Goal: Task Accomplishment & Management: Manage account settings

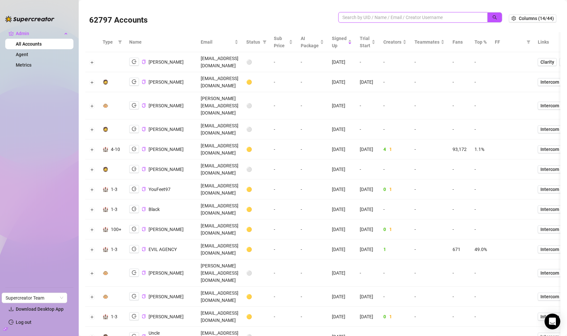
click at [423, 17] on input "search" at bounding box center [410, 17] width 136 height 7
paste input "lExS0P45VVVLp3CDyzUVHbccbhE2"
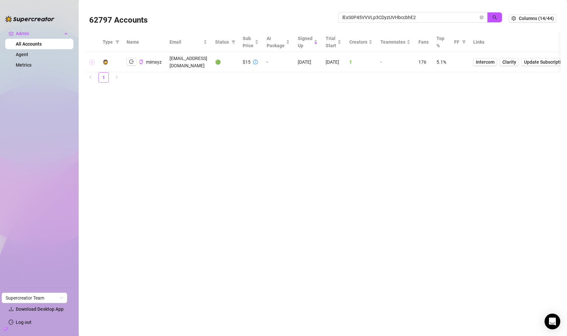
click at [91, 61] on button "Expand row" at bounding box center [92, 62] width 5 height 5
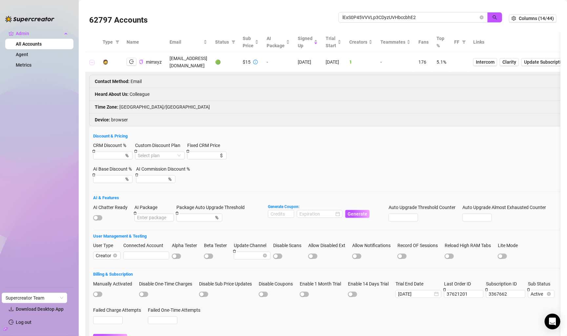
click at [91, 61] on button "Collapse row" at bounding box center [92, 62] width 5 height 5
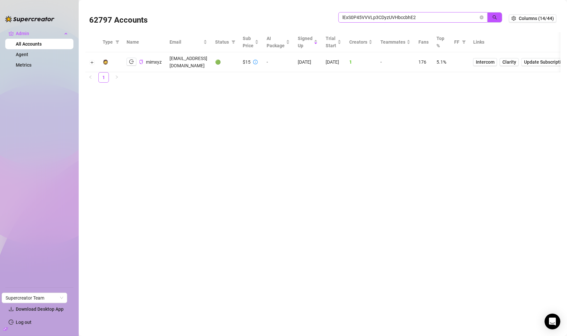
click at [422, 21] on span "lExS0P45VVVLp3CDyzUVHbccbhE2" at bounding box center [412, 17] width 149 height 10
click at [430, 18] on input "lExS0P45VVVLp3CDyzUVHbccbhE2" at bounding box center [410, 17] width 136 height 7
paste input "I6BxmvSi3IhecgvD3vF9AxYWXhA"
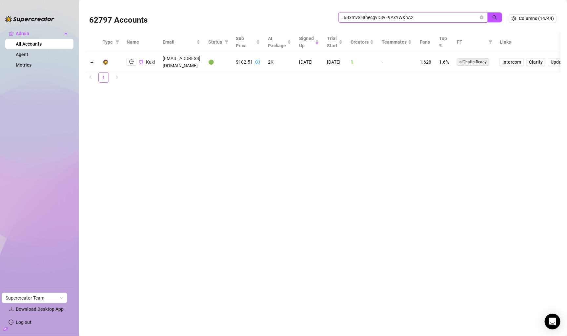
click at [402, 20] on input "I6BxmvSi3IhecgvD3vF9AxYWXhA2" at bounding box center [410, 17] width 136 height 7
paste input "Ca8X5UP4GTcX17g7vsKD9dxNeIs1"
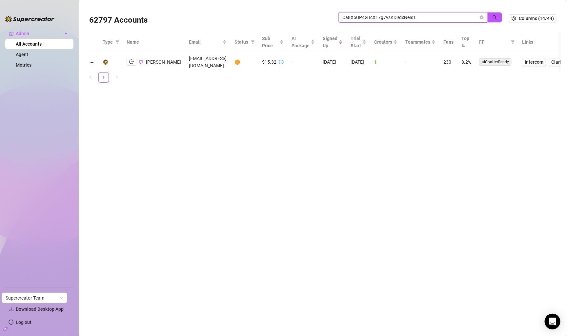
click at [405, 16] on input "Ca8X5UP4GTcX17g7vsKD9dxNeIs1" at bounding box center [410, 17] width 136 height 7
paste input "QbQaOHhsQDRElB7UxG9ff82hYlV2"
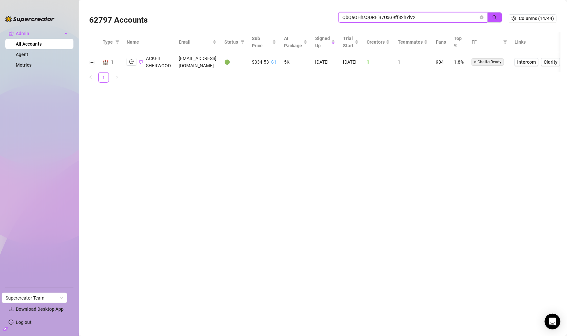
click at [420, 18] on input "QbQaOHhsQDRElB7UxG9ff82hYlV2" at bounding box center [410, 17] width 136 height 7
paste input "CBdRrljDCGWA3RDab11mlKkORF83"
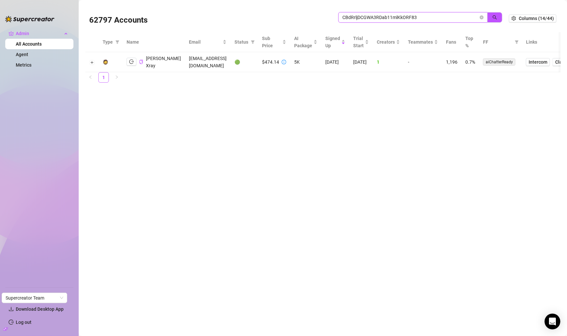
click at [403, 16] on input "CBdRrljDCGWA3RDab11mlKkORF83" at bounding box center [410, 17] width 136 height 7
paste input "GsG6rxzGqtNm4gouz74wnO9wDM2"
click at [414, 14] on input "GsG6rxzGqtNm4gouz74wnO9wDM23" at bounding box center [410, 17] width 136 height 7
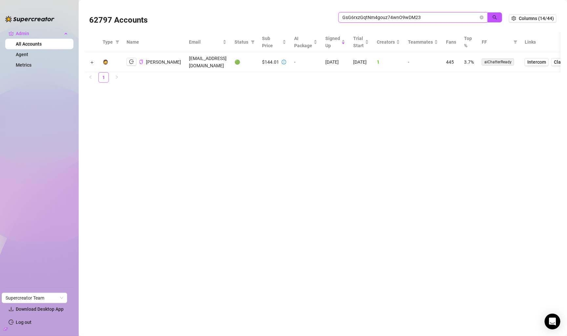
paste input "h226Kh4WQXQARJG6cwF4x9yJgx3"
click at [395, 14] on input "h226Kh4WQXQARJG6cwF4x9yJgx33" at bounding box center [410, 17] width 136 height 7
paste input "JrHp1e3t0ZbocgZP3G1xIVJbI9h2"
click at [409, 15] on input "JrHp1e3t0ZbocgZP3G1xIVJbI9h2" at bounding box center [410, 17] width 136 height 7
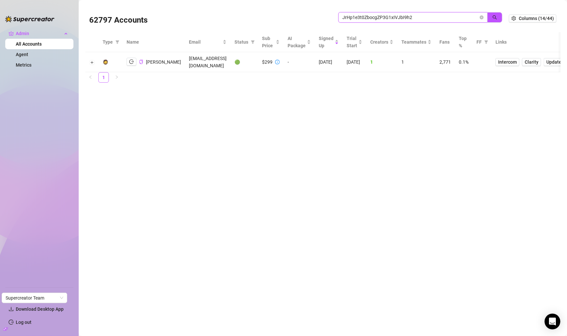
click at [409, 15] on input "JrHp1e3t0ZbocgZP3G1xIVJbI9h2" at bounding box center [410, 17] width 136 height 7
paste input "aowENgn9lvfDeWK7N37uYyvUuRe"
click at [382, 17] on input "aowENgn9lvfDeWK7N37uYyvUuRe2" at bounding box center [410, 17] width 136 height 7
paste input "waJu4NV2KFemc6fI3TCzQQshjWz"
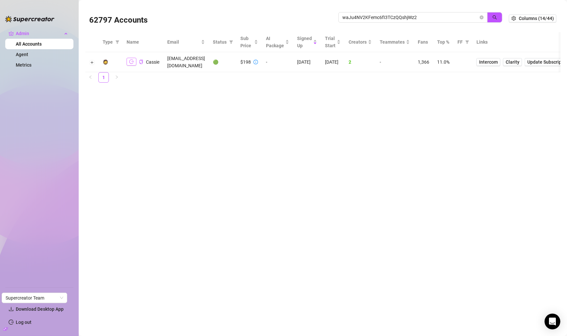
click at [130, 59] on icon "logout" at bounding box center [131, 61] width 5 height 5
click at [428, 20] on input "waJu4NV2KFemc6fI3TCzQQshjWz2" at bounding box center [410, 17] width 136 height 7
paste input "qOAIHueDPoSGIsfGysIMxDsKPse"
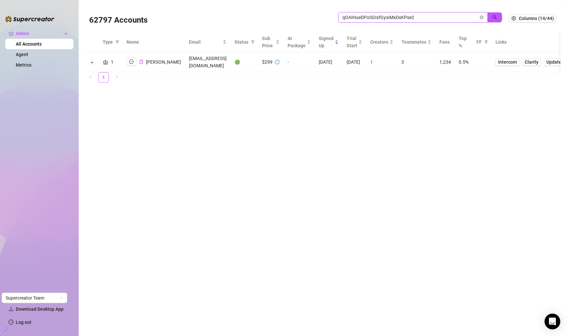
click at [388, 19] on input "qOAIHueDPoSGIsfGysIMxDsKPse2" at bounding box center [410, 17] width 136 height 7
paste input "8SRLJhqkW1X6sIKv7xKhfWQG6Qd"
click at [394, 18] on input "8SRLJhqkW1X6sIKv7xKhfWQG6Qd2" at bounding box center [410, 17] width 136 height 7
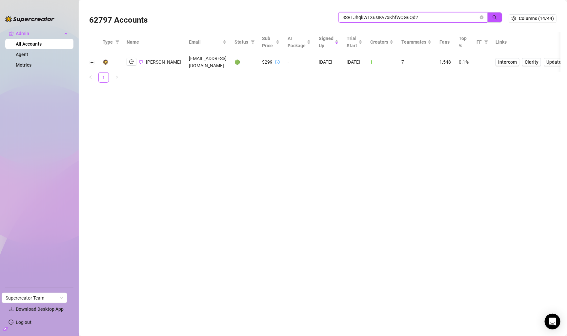
paste input "3rFGcSoYnvOA5zOBaMjCXNKiOxu1"
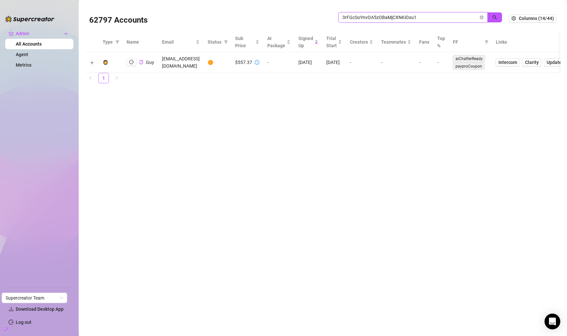
click at [404, 15] on input "3rFGcSoYnvOA5zOBaMjCXNKiOxu1" at bounding box center [410, 17] width 136 height 7
paste input "Qv7ef0tXhzO51RVGFLjRtuh3D9u2"
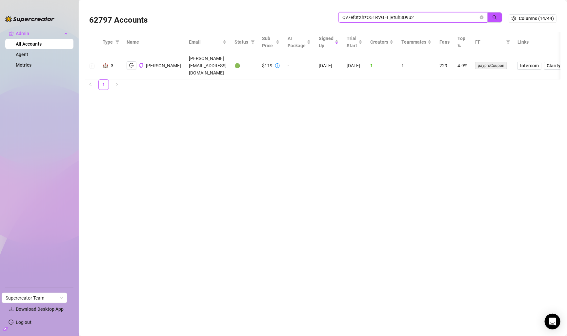
click at [393, 14] on input "Qv7ef0tXhzO51RVGFLjRtuh3D9u2" at bounding box center [410, 17] width 136 height 7
paste input "wNTGrhtxthgbIoHZUHFv9dxS1zW"
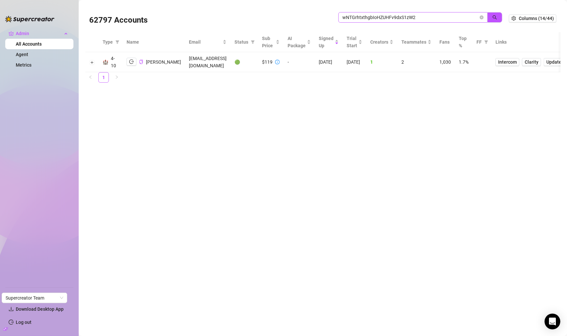
click at [368, 13] on span "wNTGrhtxthgbIoHZUHFv9dxS1zW2" at bounding box center [412, 17] width 149 height 10
click at [370, 17] on input "wNTGrhtxthgbIoHZUHFv9dxS1zW2" at bounding box center [410, 17] width 136 height 7
paste input "gjE2DEiKi3UboMNOjNfEIvCKmXc"
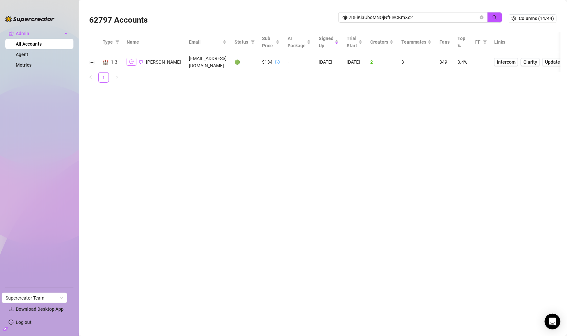
click at [128, 60] on button "button" at bounding box center [132, 62] width 10 height 8
click at [411, 15] on input "gjE2DEiKi3UboMNOjNfEIvCKmXc2" at bounding box center [410, 17] width 136 height 7
paste input "qht6QgC3YSM5nHrYR1G2uRKaphB3"
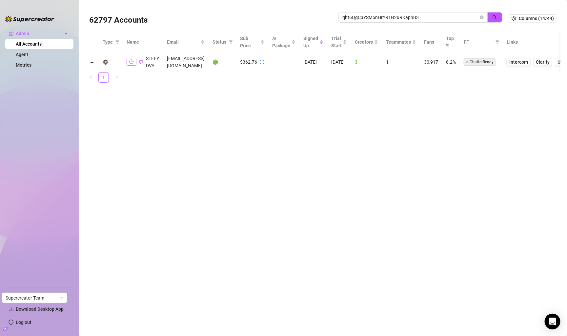
click at [129, 58] on button "button" at bounding box center [132, 62] width 10 height 8
click at [415, 17] on input "qht6QgC3YSM5nHrYR1G2uRKaphB3" at bounding box center [410, 17] width 136 height 7
paste input "3W3SgAkOLKTg5ldUc1dLekRo7dQ2"
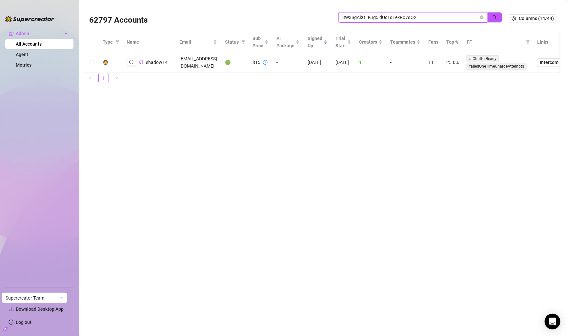
click at [428, 21] on input "3W3SgAkOLKTg5ldUc1dLekRo7dQ2" at bounding box center [410, 17] width 136 height 7
paste input "AOMtEsOG8cdZL9jM01vUJMDImV83"
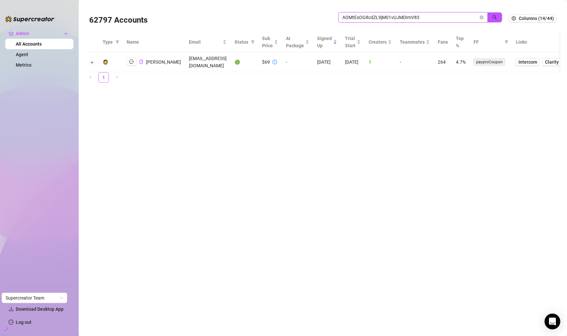
click at [440, 20] on input "AOMtEsOG8cdZL9jM01vUJMDImV83" at bounding box center [410, 17] width 136 height 7
paste input "R55iSNoQTreMq4gL3WyOmSfxhx0"
click at [131, 63] on icon "logout" at bounding box center [131, 61] width 5 height 5
click at [0, 0] on div "Admin All Accounts Agent Metrics Settings Download Desktop App Log out Supercre…" at bounding box center [283, 168] width 567 height 336
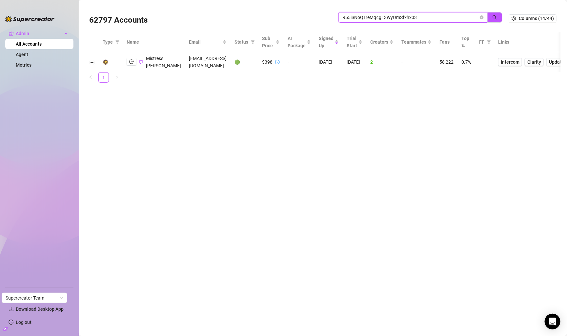
click at [467, 18] on input "R55iSNoQTreMq4gL3WyOmSfxhx03" at bounding box center [410, 17] width 136 height 7
paste input "JF45XGTQbjftGQRBXYohEDee8NF"
click at [434, 20] on input "JF45XGTQbjftGQRBXYohEDee8NF3" at bounding box center [410, 17] width 136 height 7
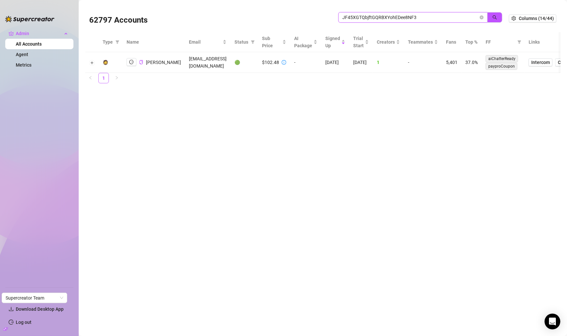
paste input "QFfEWrMEgXVnoFteeGzFPmuQqZF2"
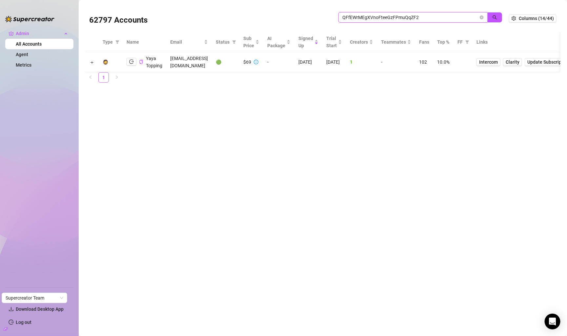
click at [422, 20] on input "QFfEWrMEgXVnoFteeGzFPmuQqZF2" at bounding box center [410, 17] width 136 height 7
paste input "JlYwrGs786TW8EdlRX5ypDGEmrD"
click at [131, 63] on icon "logout" at bounding box center [131, 61] width 5 height 5
click at [392, 15] on input "JlYwrGs786TW8EdlRX5ypDGEmrD2" at bounding box center [410, 17] width 136 height 7
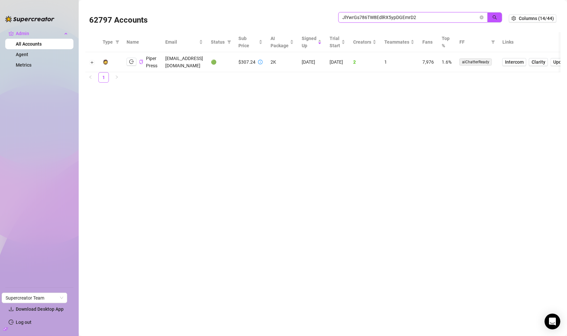
click at [392, 15] on input "JlYwrGs786TW8EdlRX5ypDGEmrD2" at bounding box center [410, 17] width 136 height 7
paste input "Tzuq9fgHRieFrpxVUuDA1Bfb7gr"
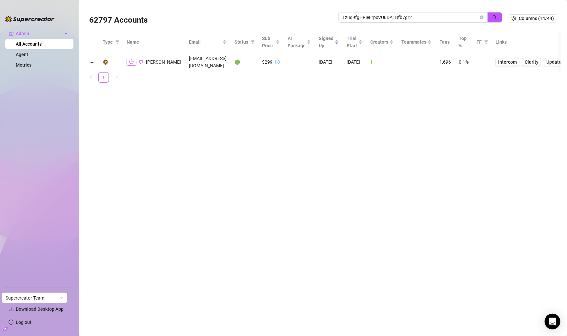
click at [127, 62] on button "button" at bounding box center [132, 62] width 10 height 8
click at [446, 10] on div "62797 Accounts Tzuq9fgHRieFrpxVUuDA1Bfb7gr2" at bounding box center [299, 18] width 420 height 22
click at [446, 15] on input "Tzuq9fgHRieFrpxVUuDA1Bfb7gr2" at bounding box center [410, 17] width 136 height 7
paste input "tqliwIbB0DUaJdSyFx4MhhgS3Bn1"
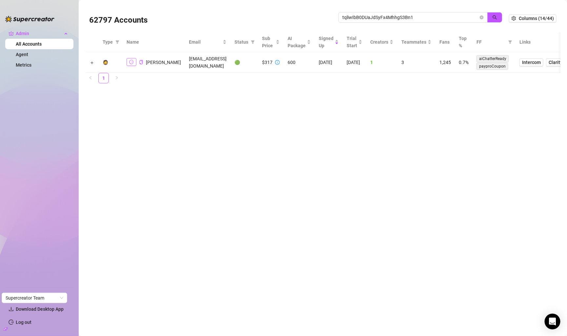
click at [132, 59] on button "button" at bounding box center [132, 62] width 10 height 8
click at [440, 15] on input "tqliwIbB0DUaJdSyFx4MhhgS3Bn1" at bounding box center [410, 17] width 136 height 7
paste input "yBzQr5b1EDN1M5ttj0KjSJoylYi"
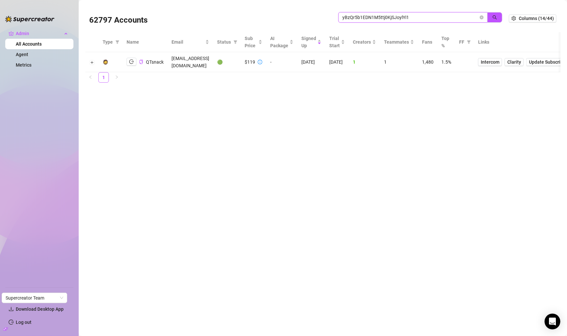
click at [412, 18] on input "yBzQr5b1EDN1M5ttj0KjSJoylYi1" at bounding box center [410, 17] width 136 height 7
paste input "QxIoTCpxRGc0mfLrZwS4hVFvbGa2"
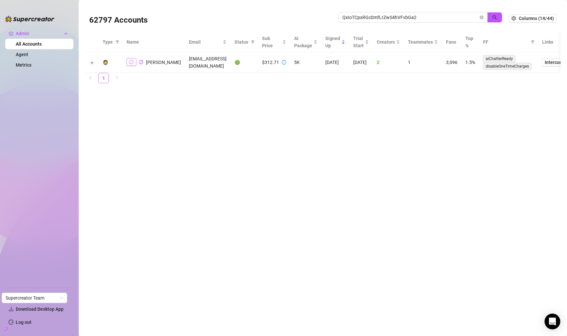
click at [133, 65] on button "button" at bounding box center [132, 62] width 10 height 8
click at [455, 20] on input "QxIoTCpxRGc0mfLrZwS4hVFvbGa2" at bounding box center [410, 17] width 136 height 7
paste input "hS4Zm5jEeVdtX1ZCyNrm4s1FlAr"
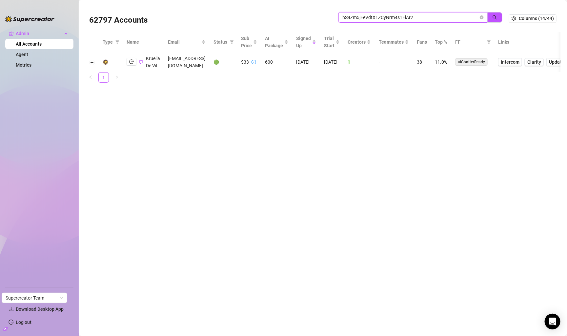
click at [432, 20] on input "hS4Zm5jEeVdtX1ZCyNrm4s1FlAr2" at bounding box center [410, 17] width 136 height 7
paste input "wBze9UsBSvNppQ2sSjzOLk8x7l4"
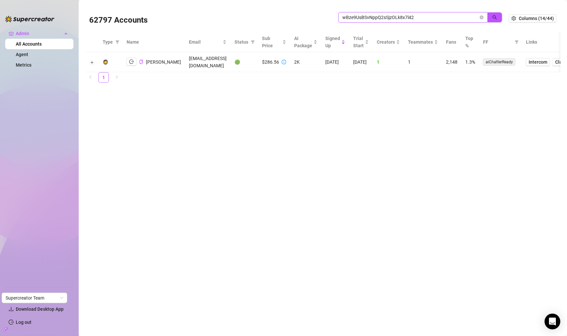
click at [413, 18] on input "wBze9UsBSvNppQ2sSjzOLk8x7l42" at bounding box center [410, 17] width 136 height 7
paste input "S15MxJqfgDMlOLzwO9XFf3vSTZ03"
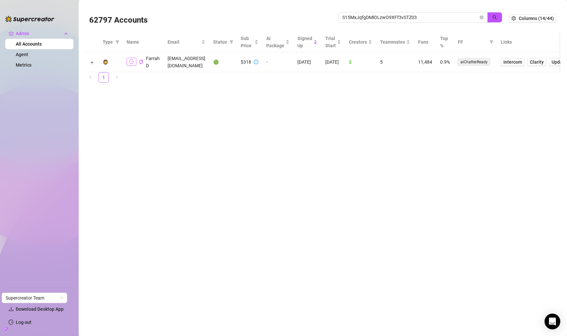
click at [131, 62] on icon "logout" at bounding box center [131, 61] width 5 height 5
click at [435, 16] on input "S15MxJqfgDMlOLzwO9XFf3vSTZ03" at bounding box center [410, 17] width 136 height 7
paste input "VXZndIJkiEf8uHmiHpZXT9Q7Vn52"
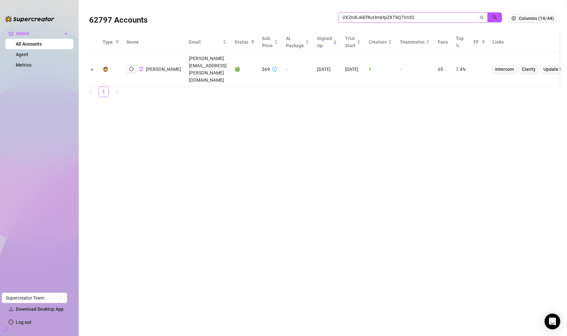
click at [445, 21] on span "VXZndIJkiEf8uHmiHpZXT9Q7Vn52" at bounding box center [412, 17] width 149 height 10
click at [440, 18] on input "VXZndIJkiEf8uHmiHpZXT9Q7Vn52" at bounding box center [410, 17] width 136 height 7
paste input "NvUowGaprnMKmS0SqcBKGqb0o3y"
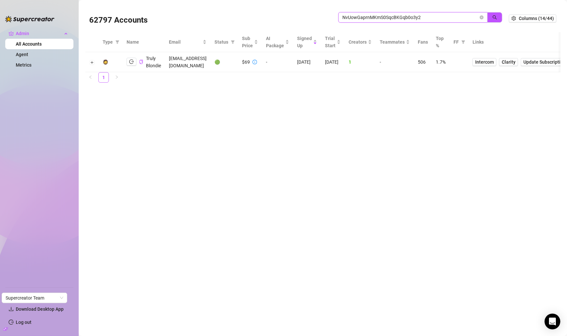
click at [417, 19] on input "NvUowGaprnMKmS0SqcBKGqb0o3y2" at bounding box center [410, 17] width 136 height 7
paste input "C9MUlPn5kYaz4UoYbCt7KN9m3r1"
click at [128, 58] on button "button" at bounding box center [132, 62] width 10 height 8
click at [413, 17] on input "C9MUlPn5kYaz4UoYbCt7KN9m3r12" at bounding box center [410, 17] width 136 height 7
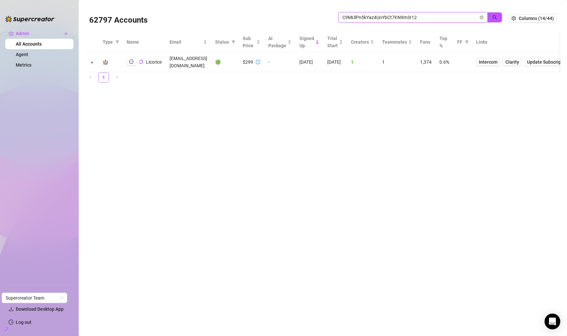
click at [413, 17] on input "C9MUlPn5kYaz4UoYbCt7KN9m3r12" at bounding box center [410, 17] width 136 height 7
paste input "7Irkp5XkmWSNUPWC0F4sZqfIa9c"
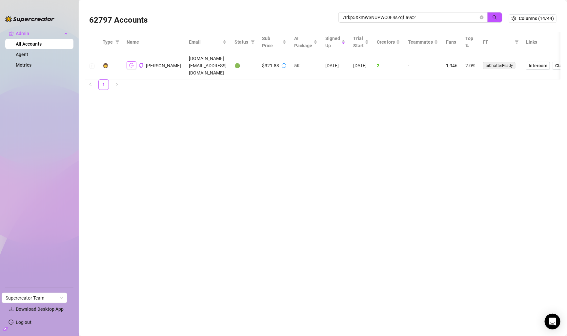
click at [132, 63] on icon "logout" at bounding box center [131, 65] width 5 height 5
click at [373, 17] on input "7Irkp5XkmWSNUPWC0F4sZqfIa9c2" at bounding box center [410, 17] width 136 height 7
click at [366, 22] on span "7Irkp5XkmWSNUPWC0F4sZqfIa9c2" at bounding box center [412, 17] width 149 height 10
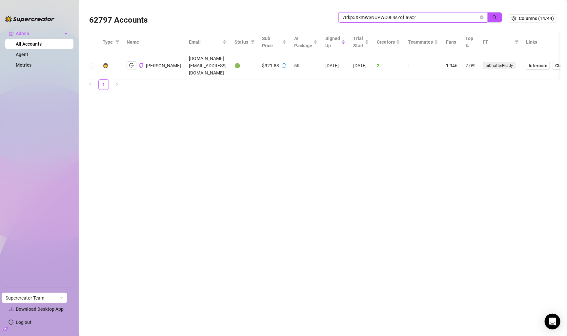
paste input "2rqwKIPa6wVExi3v4QSkpx9JPSs"
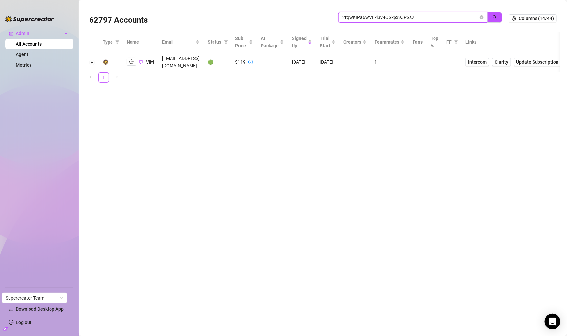
click at [431, 15] on input "2rqwKIPa6wVExi3v4QSkpx9JPSs2" at bounding box center [410, 17] width 136 height 7
paste input "DYRScNJjTmUwJALUQkrKaWrPRr"
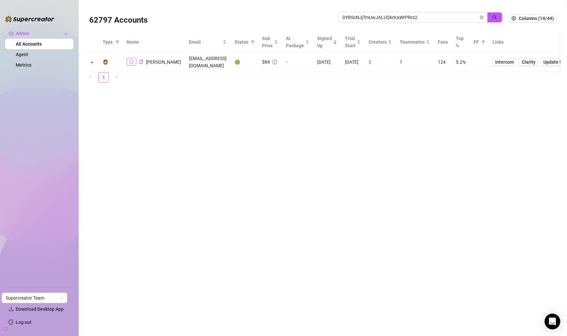
click at [128, 61] on button "button" at bounding box center [132, 62] width 10 height 8
click at [378, 16] on input "DYRScNJjTmUwJALUQkrKaWrPRrs2" at bounding box center [410, 17] width 136 height 7
paste input "RjoSy6inE0XC1DrG1yUnbIVSpbB3"
click at [130, 62] on icon "logout" at bounding box center [131, 62] width 5 height 5
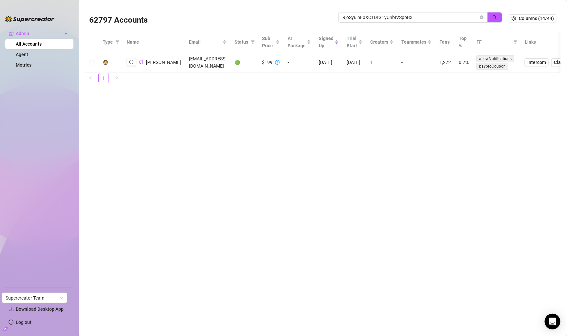
click at [381, 10] on div "62797 Accounts RjoSy6inE0XC1DrG1yUnbIVSpbB3" at bounding box center [299, 18] width 420 height 22
click at [381, 15] on input "RjoSy6inE0XC1DrG1yUnbIVSpbB3" at bounding box center [410, 17] width 136 height 7
paste input "2AWTKktiXsYcOIlLlDcjixqCb7L2"
click at [130, 59] on icon "logout" at bounding box center [131, 61] width 5 height 5
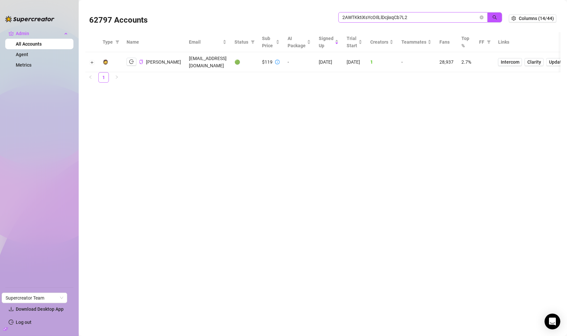
click at [438, 21] on span "2AWTKktiXsYcOIlLlDcjixqCb7L2" at bounding box center [412, 17] width 149 height 10
click at [441, 19] on input "2AWTKktiXsYcOIlLlDcjixqCb7L2" at bounding box center [410, 17] width 136 height 7
paste input "i0FBUlWeTZfRekO5fhzXJ18wdDO"
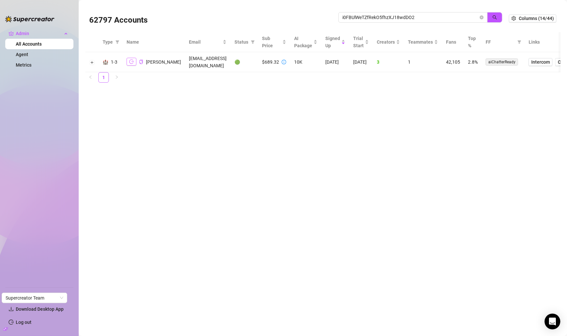
click at [129, 63] on icon "logout" at bounding box center [131, 61] width 5 height 5
click at [358, 20] on input "i0FBUlWeTZfRekO5fhzXJ18wdDO2" at bounding box center [410, 17] width 136 height 7
paste input "W32MbZQEoTRUD62DZ2viM2j6V9G3"
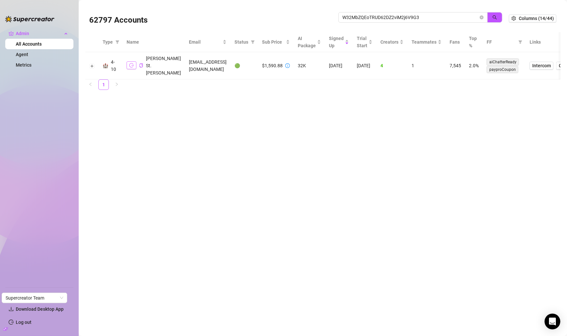
click at [130, 64] on button "button" at bounding box center [132, 65] width 10 height 8
click at [420, 18] on input "W32MbZQEoTRUD62DZ2viM2j6V9G3" at bounding box center [410, 17] width 136 height 7
paste input "kRNGw7cgMuQw1qAWPcVC4C1t7OL2"
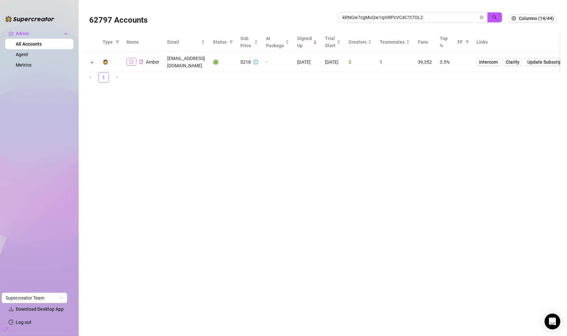
click at [129, 60] on icon "logout" at bounding box center [131, 61] width 5 height 5
click at [425, 17] on input "kRNGw7cgMuQw1qAWPcVC4C1t7OL2" at bounding box center [410, 17] width 136 height 7
paste input "nVr5r4d31gXg7at3HgrnVkVps0g"
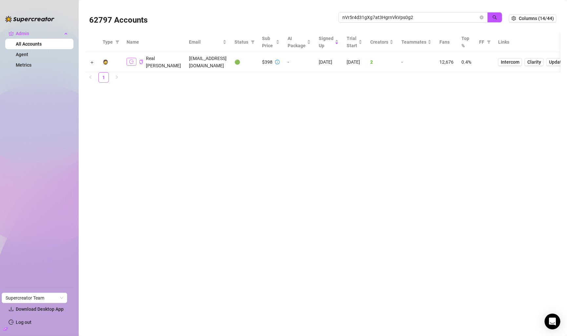
click at [129, 61] on button "button" at bounding box center [132, 62] width 10 height 8
click at [448, 18] on input "nVr5r4d31gXg7at3HgrnVkVps0g2" at bounding box center [410, 17] width 136 height 7
paste input "iz7zxKBKSaPGidpOFpsfzNz0GJT"
click at [431, 14] on input "iz7zxKBKSaPGidpOFpsfzNz0GJT2" at bounding box center [410, 17] width 136 height 7
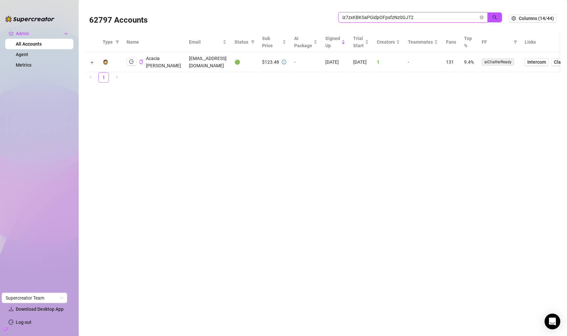
click at [431, 14] on input "iz7zxKBKSaPGidpOFpsfzNz0GJT2" at bounding box center [410, 17] width 136 height 7
paste input "SzVn8h5VPCTsqRkuOxi3JUAm98m1"
click at [442, 18] on input "SzVn8h5VPCTsqRkuOxi3JUAm98m1" at bounding box center [410, 17] width 136 height 7
paste input "zEQyBgDCjjTRv2JjjCWWP1XvuCB2"
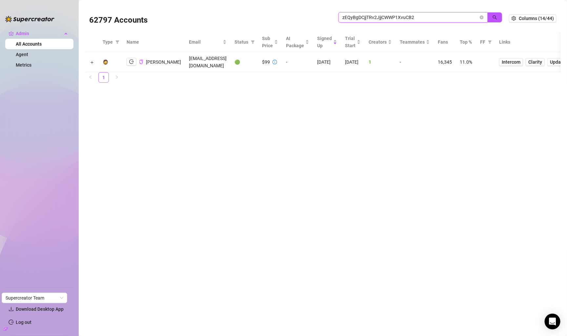
click at [437, 20] on input "zEQyBgDCjjTRv2JjjCWWP1XvuCB2" at bounding box center [410, 17] width 136 height 7
paste input "TxV2jhwEruf1XDW9vehOjN5vT2C"
click at [418, 14] on input "TxV2jhwEruf1XDW9vehOjN5vT2C2" at bounding box center [410, 17] width 136 height 7
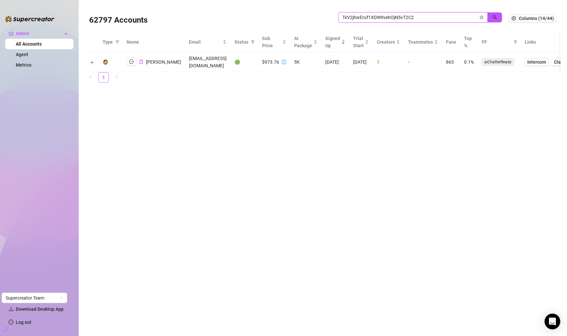
paste input "zYAUFIa45pa9NrzTfLNqd7TWcKD3"
click at [398, 17] on input "zYAUFIa45pa9NrzTfLNqd7TWcKD3" at bounding box center [410, 17] width 136 height 7
paste input "1r20G994hMaAOJ6rCQIOD81i21E2"
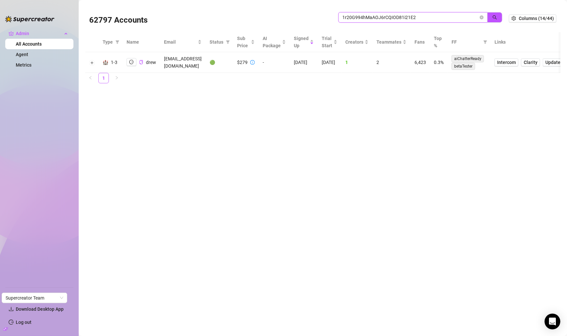
click at [410, 17] on input "1r20G994hMaAOJ6rCQIOD81i21E2" at bounding box center [410, 17] width 136 height 7
paste input "zldv9gnVk1eAmhVowCLek5k9PQk1"
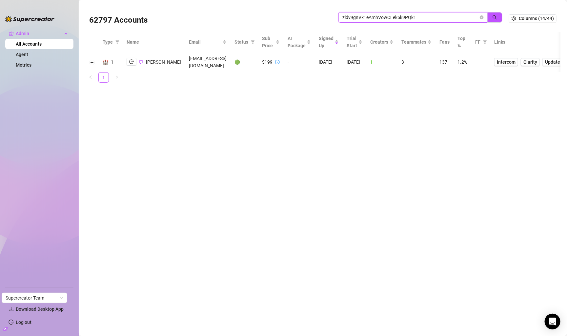
click at [420, 19] on input "zldv9gnVk1eAmhVowCLek5k9PQk1" at bounding box center [410, 17] width 136 height 7
paste input "OOlKJ4rLoUX2Zc4W8EZKnpILjM82"
click at [383, 16] on input "OOlKJ4rLoUX2Zc4W8EZKnpILjM82" at bounding box center [410, 17] width 136 height 7
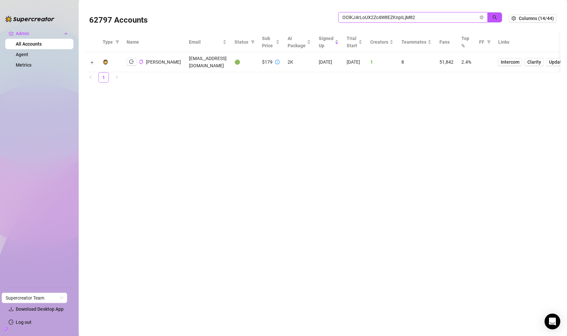
paste input "PvhNTW1GkQfQzYPkJlVEDyDtILh"
click at [429, 18] on input "PvhNTW1GkQfQzYPkJlVEDyDtILh2" at bounding box center [410, 17] width 136 height 7
paste input "2JKMm9pxjOaYaavWsxosLpxy5r9"
click at [401, 21] on span "2JKMm9pxjOaYaavWsxosLpxy5r92" at bounding box center [412, 17] width 149 height 10
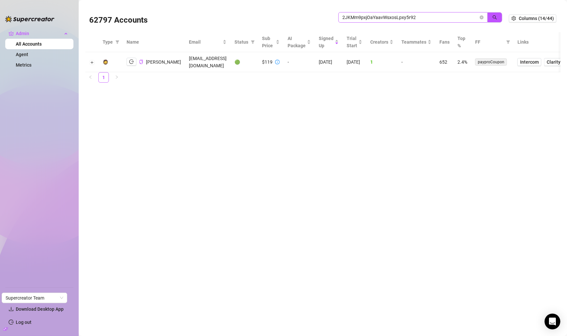
click at [401, 21] on span "2JKMm9pxjOaYaavWsxosLpxy5r92" at bounding box center [412, 17] width 149 height 10
paste input "ps0OaAf3WEYrcYyfkcTGl8Bdikk2"
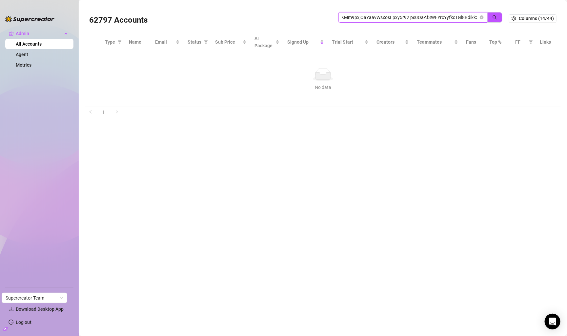
click at [445, 18] on input "2JKMm9pxjOaYaavWsxosLpxy5r92 ps0OaAf3WEYrcYyfkcTGl8Bdikk2" at bounding box center [410, 17] width 136 height 7
paste input "search"
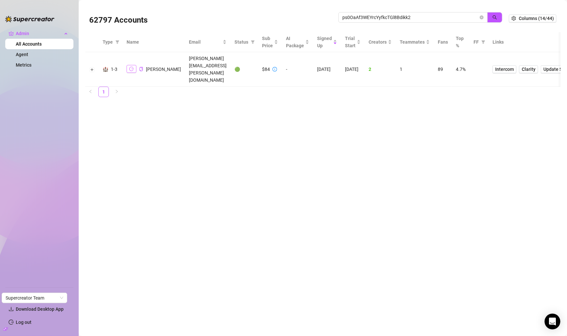
click at [135, 65] on button "button" at bounding box center [132, 69] width 10 height 8
click at [419, 16] on input "ps0OaAf3WEYrcYyfkcTGl8Bdikk2" at bounding box center [410, 17] width 136 height 7
paste input "RxB3EEuQaFd26a6NbFHMCfrRScB3"
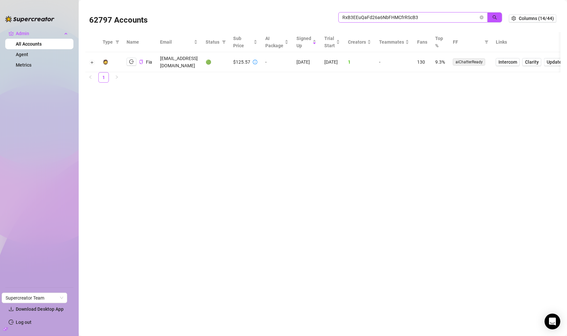
click at [427, 13] on span "RxB3EEuQaFd26a6NbFHMCfrRScB3" at bounding box center [412, 17] width 149 height 10
paste input "NGxUbkuTHXO8AfIO5GKqJwr3gnx1"
paste input "search"
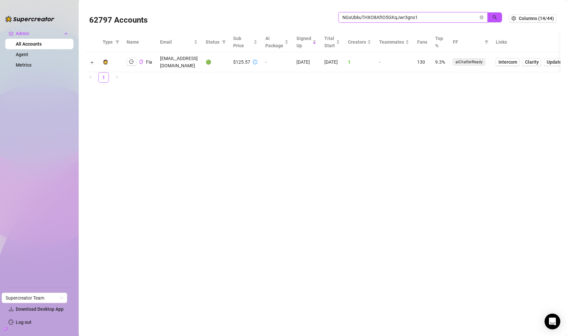
scroll to position [0, 0]
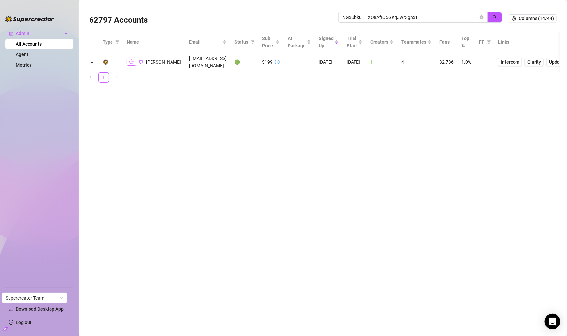
click at [130, 61] on icon "logout" at bounding box center [131, 61] width 5 height 5
click at [438, 19] on input "NGxUbkuTHXO8AfIO5GKqJwr3gnx1" at bounding box center [410, 17] width 136 height 7
paste input "EBi9X75Pf8R2QiwZhcJSRRNIzGr2"
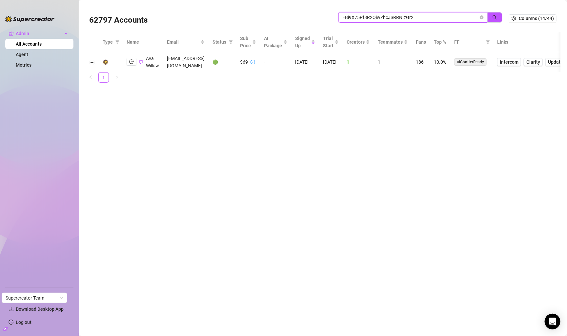
click at [415, 18] on input "EBi9X75Pf8R2QiwZhcJSRRNIzGr2" at bounding box center [410, 17] width 136 height 7
paste input "vWI1gFlqy8exO6aeFJZTuyfD0cm"
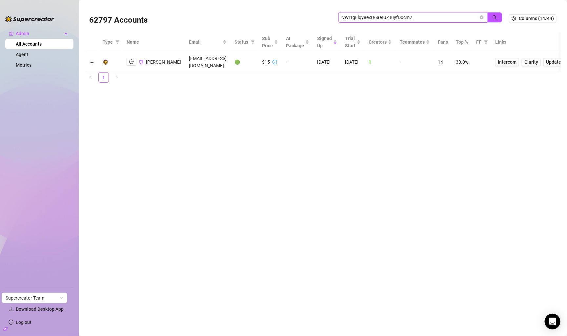
click at [408, 18] on input "vWI1gFlqy8exO6aeFJZTuyfD0cm2" at bounding box center [410, 17] width 136 height 7
paste input "mkKDWHuWw3SG3dCnMHdky0bp7zc"
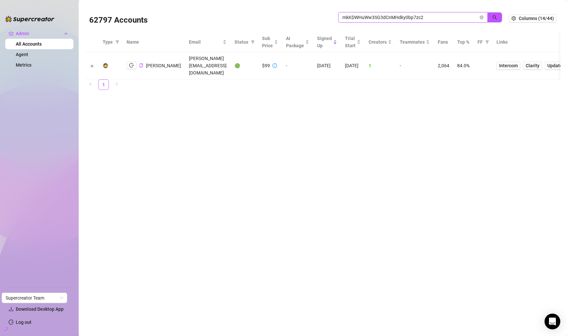
click at [436, 20] on input "mkKDWHuWw3SG3dCnMHdky0bp7zc2" at bounding box center [410, 17] width 136 height 7
paste input "2HrBLYfBUIXXh38CoSalVY8QaQo1"
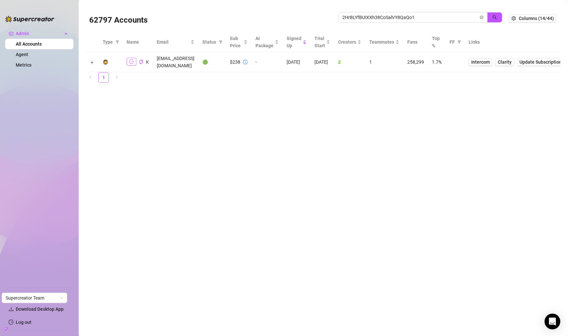
click at [132, 60] on icon "logout" at bounding box center [131, 62] width 5 height 4
click at [438, 18] on input "2HrBLYfBUIXXh38CoSalVY8QaQo1" at bounding box center [410, 17] width 136 height 7
paste input "tnWi6qGvFShxsgCe100F3650L0w2"
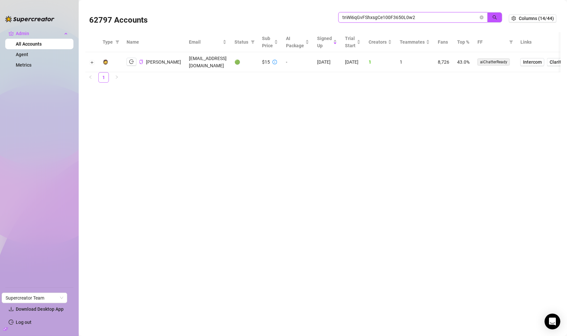
click at [437, 14] on input "tnWi6qGvFShxsgCe100F3650L0w2" at bounding box center [410, 17] width 136 height 7
paste input "OoAsUCOkQFYySh08CJJD8yKVlhi1"
paste input "search"
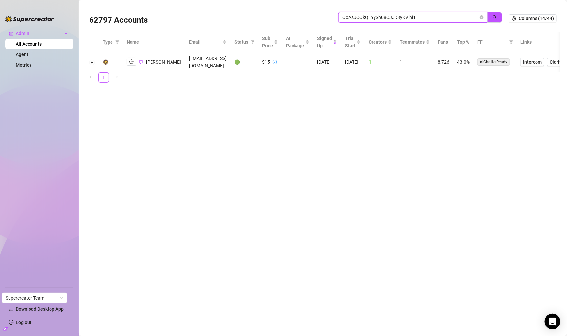
scroll to position [0, 0]
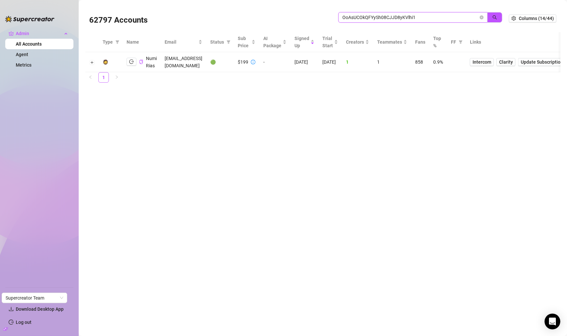
click at [435, 17] on input "OoAsUCOkQFYySh08CJJD8yKVlhi1" at bounding box center [410, 17] width 136 height 7
paste input "Yowm70gYI0VG91XCmTroLCygQXu2"
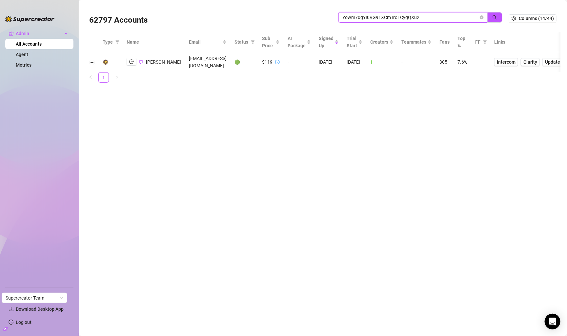
click at [413, 16] on input "Yowm70gYI0VG91XCmTroLCygQXu2" at bounding box center [410, 17] width 136 height 7
paste input "Pims6N7AsndYxWx72JdhfpapgRJ3"
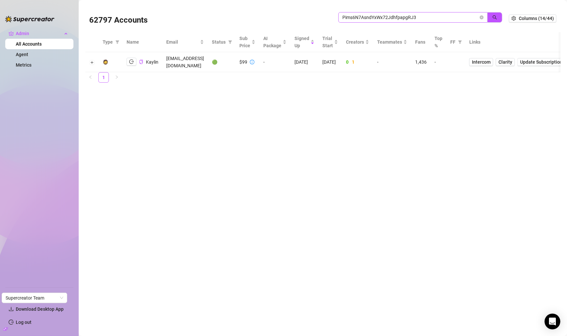
click at [394, 22] on span "Pims6N7AsndYxWx72JdhfpapgRJ3" at bounding box center [412, 17] width 149 height 10
click at [398, 18] on input "Pims6N7AsndYxWx72JdhfpapgRJ3" at bounding box center [410, 17] width 136 height 7
paste input "0qoIA1bsTlN07ujwZQKFpD7bNY82"
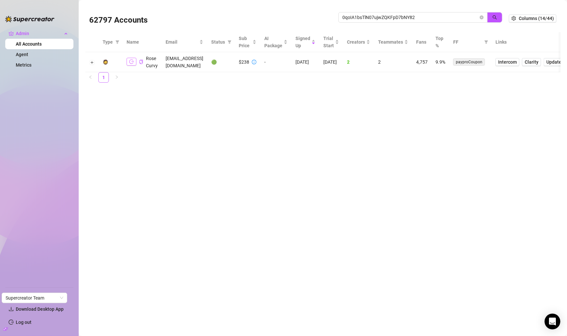
click at [133, 61] on icon "logout" at bounding box center [131, 61] width 5 height 5
click at [421, 18] on input "0qoIA1bsTlN07ujwZQKFpD7bNY82" at bounding box center [410, 17] width 136 height 7
paste input "RtodvjrqmeNCeZetWqH5EDr7m0e"
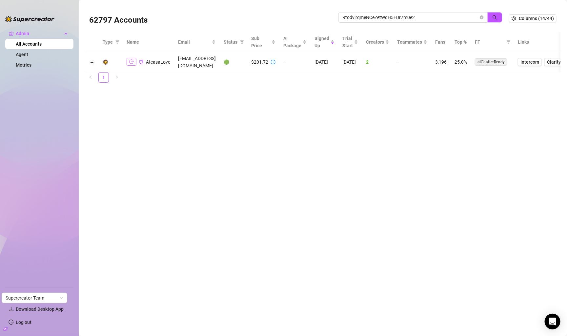
click at [134, 60] on button "button" at bounding box center [132, 62] width 10 height 8
click at [469, 15] on input "RtodvjrqmeNCeZetWqH5EDr7m0e2" at bounding box center [410, 17] width 136 height 7
paste input "f9jptQe0jzX1Qk8KmDtRlDaqFLo"
click at [132, 59] on icon "logout" at bounding box center [131, 61] width 5 height 5
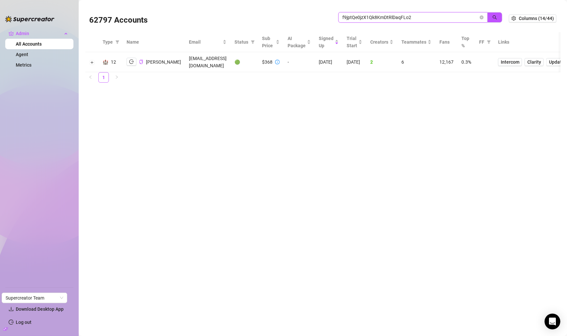
click at [461, 18] on input "f9jptQe0jzX1Qk8KmDtRlDaqFLo2" at bounding box center [410, 17] width 136 height 7
paste input "YP2ou26I9PSY3LHB1waEqJKQDJ2"
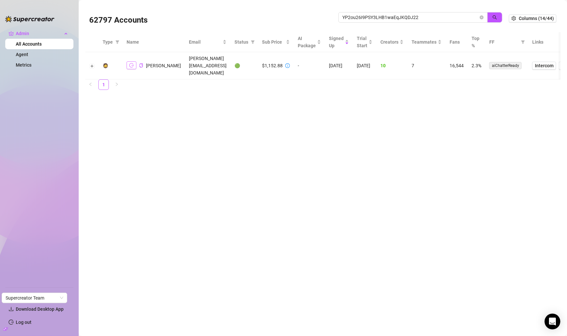
click at [128, 64] on button "button" at bounding box center [132, 65] width 10 height 8
click at [464, 19] on input "YP2ou26I9PSY3LHB1waEqJKQDJ22" at bounding box center [410, 17] width 136 height 7
paste input "cM2U1sMY3tMjXs2p5P6n8Y6yhQ23"
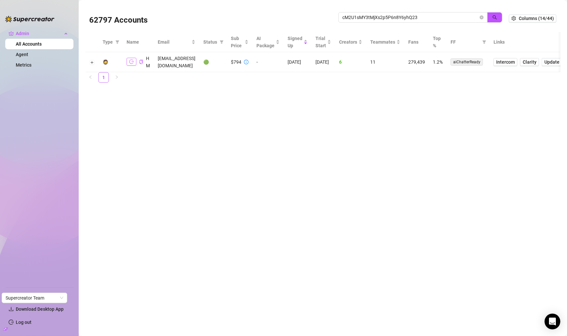
click at [132, 65] on button "button" at bounding box center [132, 62] width 10 height 8
click at [454, 16] on input "cM2U1sMY3tMjXs2p5P6n8Y6yhQ23" at bounding box center [410, 17] width 136 height 7
paste input "PFs9D0C4vsZc4Sc3DIwyDFBZKPm2"
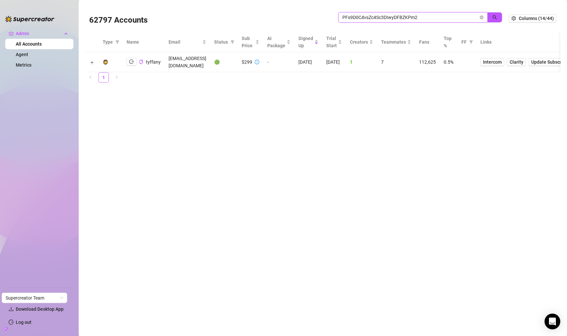
click at [455, 18] on input "PFs9D0C4vsZc4Sc3DIwyDFBZKPm2" at bounding box center [410, 17] width 136 height 7
paste input "7qB2hYfZugcMugyaIb7lKhoLJ21"
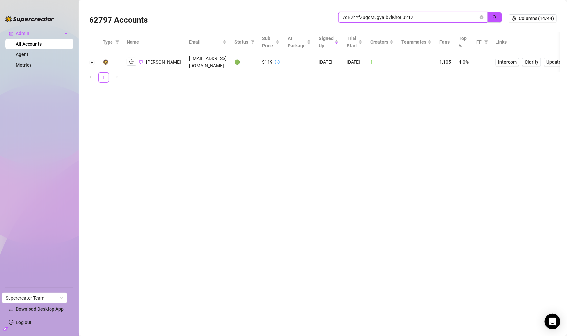
click at [429, 17] on input "7qB2hYfZugcMugyaIb7lKhoLJ212" at bounding box center [410, 17] width 136 height 7
paste input "J4N2GTHyeLOTxzqxYyAx8Xk1MIO"
click at [130, 62] on icon "logout" at bounding box center [131, 61] width 5 height 5
click at [428, 17] on input "J4N2GTHyeLOTxzqxYyAx8Xk1MIO2" at bounding box center [410, 17] width 136 height 7
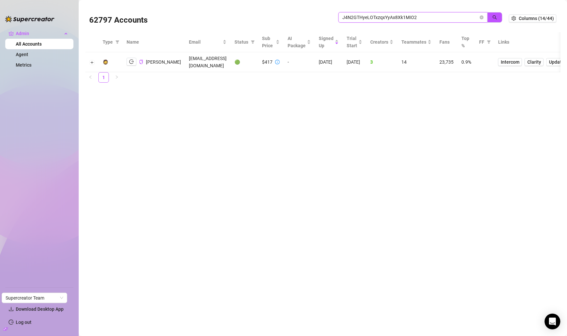
click at [428, 17] on input "J4N2GTHyeLOTxzqxYyAx8Xk1MIO2" at bounding box center [410, 17] width 136 height 7
paste input "m51rBwhKuuVCD2CDLIgEQgfhPMv1"
click at [127, 64] on button "button" at bounding box center [132, 62] width 10 height 8
click at [428, 16] on input "m51rBwhKuuVCD2CDLIgEQgfhPMv1" at bounding box center [410, 17] width 136 height 7
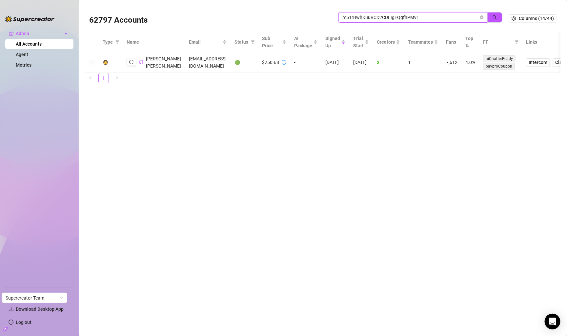
paste input "BPByuooGmccLC3ofHsXGfzA0gy33"
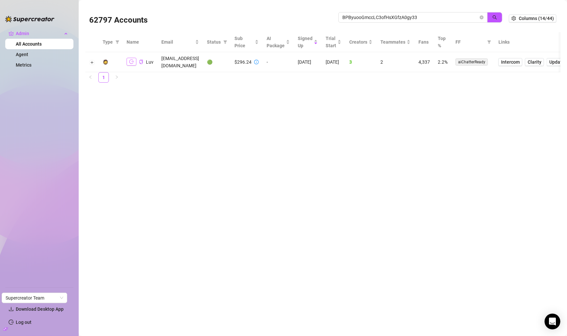
click at [129, 60] on icon "logout" at bounding box center [131, 62] width 5 height 4
click at [411, 16] on input "BPByuooGmccLC3ofHsXGfzA0gy33" at bounding box center [410, 17] width 136 height 7
paste input "a3MSy9SbC7V24C7QjuRuBwgKea4"
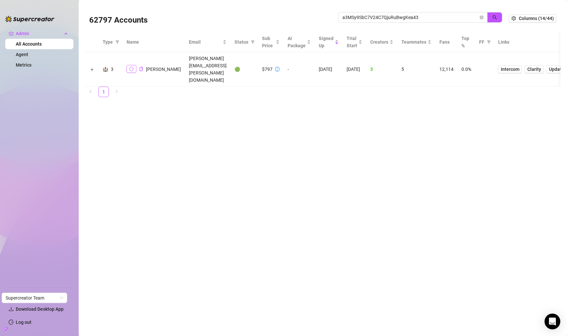
click at [131, 67] on icon "logout" at bounding box center [131, 69] width 5 height 5
click at [445, 22] on span "a3MSy9SbC7V24C7QjuRuBwgKea43" at bounding box center [412, 17] width 149 height 10
click at [447, 17] on input "a3MSy9SbC7V24C7QjuRuBwgKea43" at bounding box center [410, 17] width 136 height 7
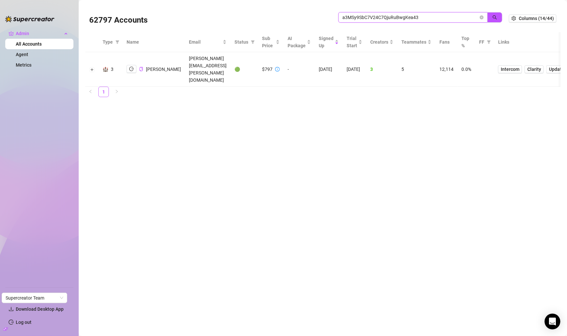
paste input "xTY5qkJr9OSCvqCU8JgJeJbgcgb2"
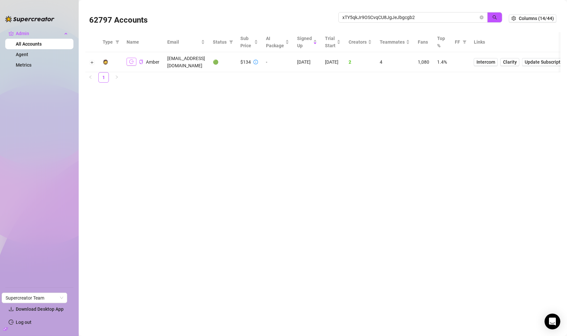
click at [132, 60] on icon "logout" at bounding box center [131, 61] width 5 height 5
click at [418, 14] on input "xTY5qkJr9OSCvqCU8JgJeJbgcgb2" at bounding box center [410, 17] width 136 height 7
paste input "1lUbMLGFkWMQXLGPQQfE8ip6Zul"
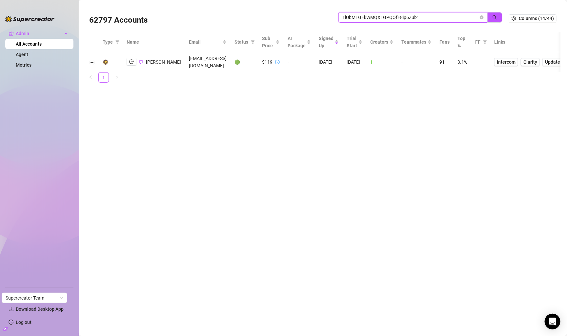
click at [459, 15] on input "1lUbMLGFkWMQXLGPQQfE8ip6Zul2" at bounding box center [410, 17] width 136 height 7
paste input "mbg0q2Yla7dP3rOodZWHwmhY5f03"
click at [128, 65] on button "button" at bounding box center [132, 62] width 10 height 8
click at [387, 18] on input "mbg0q2Yla7dP3rOodZWHwmhY5f03" at bounding box center [410, 17] width 136 height 7
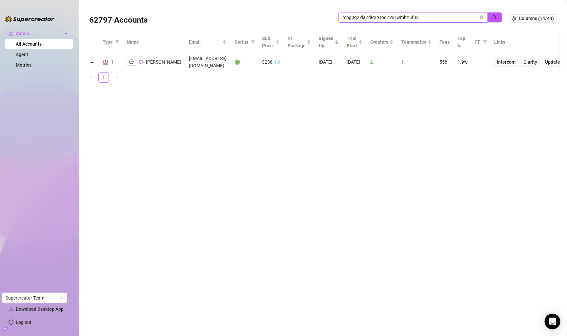
click at [387, 18] on input "mbg0q2Yla7dP3rOodZWHwmhY5f03" at bounding box center [410, 17] width 136 height 7
paste input "IoqUFWzJpdd5xK9S7d0XfOSmxhu2"
click at [428, 16] on input "IoqUFWzJpdd5xK9S7d0XfOSmxhu2" at bounding box center [410, 17] width 136 height 7
paste input "rlrItpvaLlYsrlcC5xTeuGKYpE9"
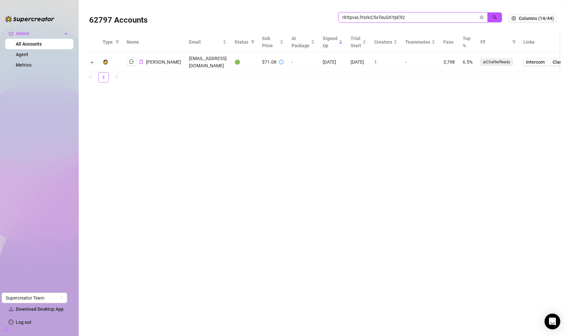
click at [435, 14] on input "rlrItpvaLlYsrlcC5xTeuGKYpE92" at bounding box center [410, 17] width 136 height 7
paste input "WYpYu3WpQjQprUYAgfAuD3rYmQA3"
click at [131, 61] on icon "logout" at bounding box center [131, 61] width 5 height 5
click at [459, 18] on input "WYpYu3WpQjQprUYAgfAuD3rYmQA3" at bounding box center [410, 17] width 136 height 7
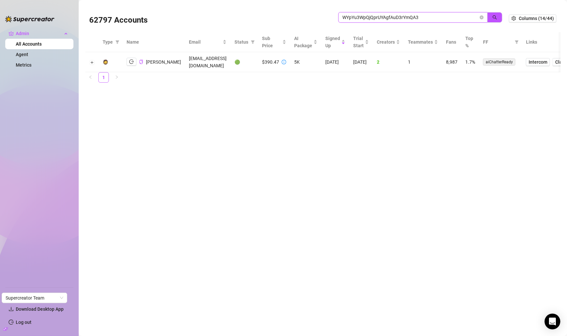
click at [459, 18] on input "WYpYu3WpQjQprUYAgfAuD3rYmQA3" at bounding box center [410, 17] width 136 height 7
paste input "uh5SVaRgnSdmDIpdGUUGZrlzKfu1"
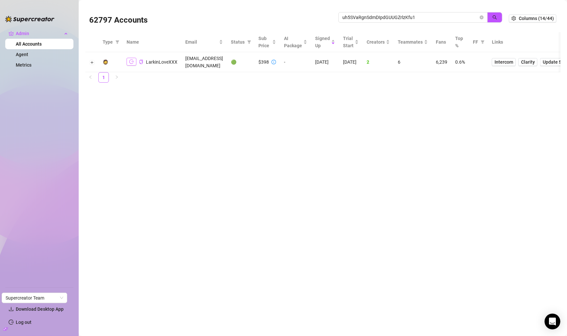
click at [131, 59] on icon "logout" at bounding box center [131, 61] width 5 height 5
click at [449, 19] on input "uh5SVaRgnSdmDIpdGUUGZrlzKfu1" at bounding box center [410, 17] width 136 height 7
paste input "0nA7DB6z3eYLNMxtknUhA4y83uM2"
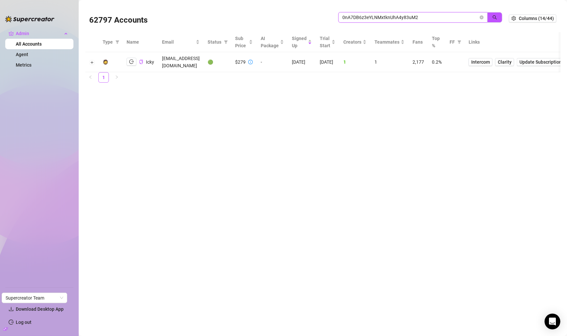
click at [427, 19] on input "0nA7DB6z3eYLNMxtknUhA4y83uM2" at bounding box center [410, 17] width 136 height 7
paste input "IY5elg1U0kTTzAofU0kVzumyjaa"
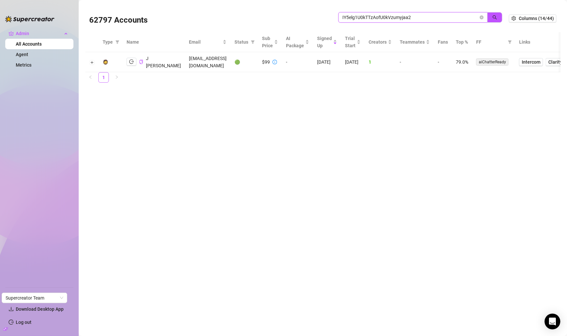
click at [447, 14] on input "IY5elg1U0kTTzAofU0kVzumyjaa2" at bounding box center [410, 17] width 136 height 7
paste input "bC06OWGoS0cLTfG3vpmDbvUVM41"
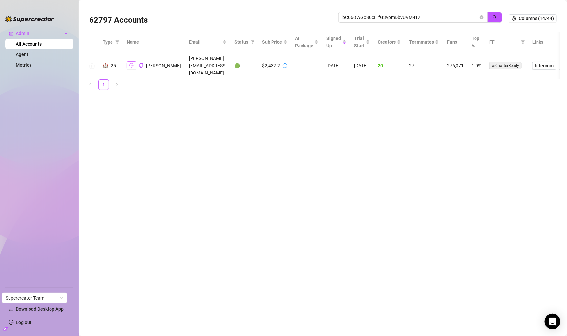
click at [127, 62] on button "button" at bounding box center [132, 65] width 10 height 8
click at [428, 17] on input "bC06OWGoS0cLTfG3vpmDbvUVM412" at bounding box center [410, 17] width 136 height 7
paste input "ZvtcT4bDZdO3ZBLAS9I8lYGtDtk1"
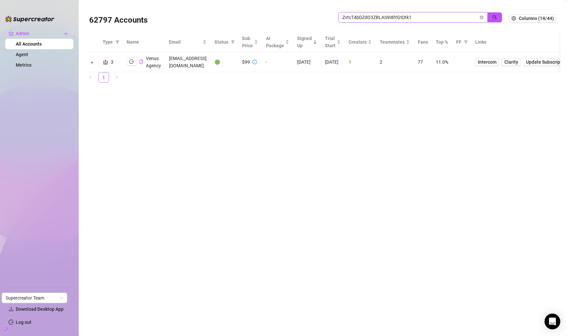
click at [442, 17] on input "ZvtcT4bDZdO3ZBLAS9I8lYGtDtk1" at bounding box center [410, 17] width 136 height 7
paste input "ckbPgbApP2UcjnGDosqdv8CxPGr"
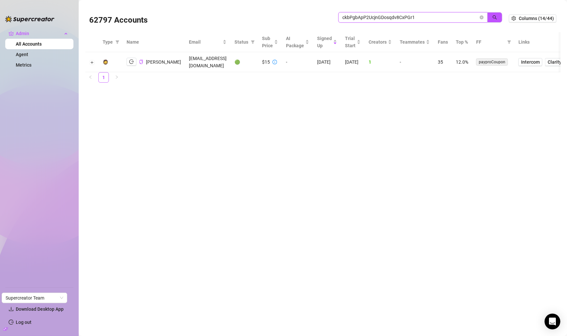
click at [443, 19] on input "ckbPgbApP2UcjnGDosqdv8CxPGr1" at bounding box center [410, 17] width 136 height 7
paste input "Qbv6zoA0NPOVJS8LyvMHH6xIn3i"
click at [127, 64] on button "button" at bounding box center [132, 62] width 10 height 8
click at [415, 16] on input "Qbv6zoA0NPOVJS8LyvMHH6xIn3i1" at bounding box center [410, 17] width 136 height 7
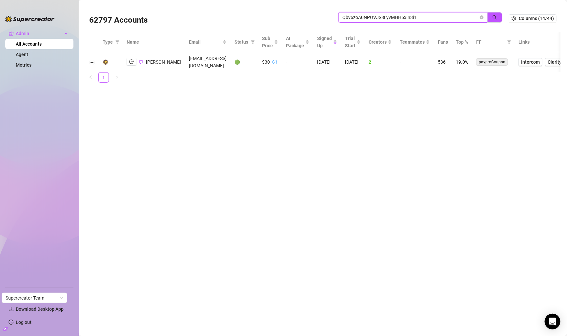
click at [415, 16] on input "Qbv6zoA0NPOVJS8LyvMHH6xIn3i1" at bounding box center [410, 17] width 136 height 7
paste input "8EBcwe1nKZgsoxSvAHG1QmSdA8r2"
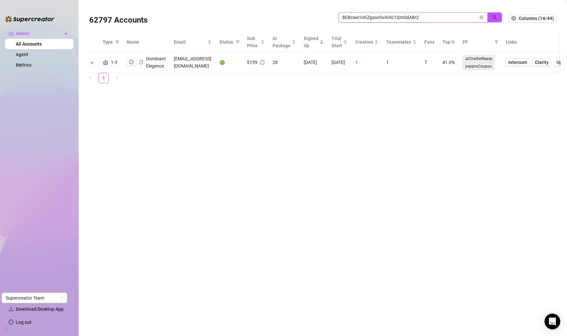
click at [387, 21] on span "8EBcwe1nKZgsoxSvAHG1QmSdA8r2" at bounding box center [412, 17] width 149 height 10
click at [390, 19] on input "8EBcwe1nKZgsoxSvAHG1QmSdA8r2" at bounding box center [410, 17] width 136 height 7
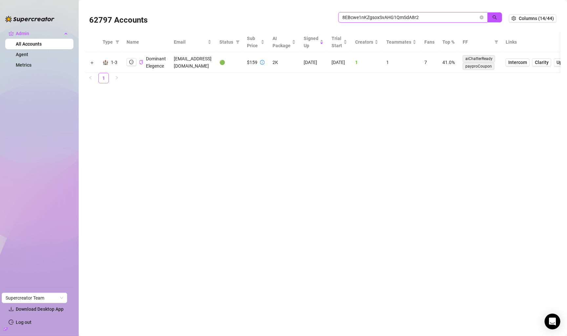
paste input "OH5Lw6W4MBfQRednOTHvbpVoCmt1"
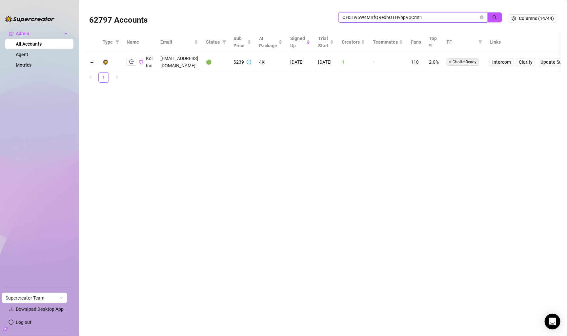
click at [442, 14] on input "OH5Lw6W4MBfQRednOTHvbpVoCmt1" at bounding box center [410, 17] width 136 height 7
paste input "aloTyXjFdrNz9sixElg0tE1bosE3"
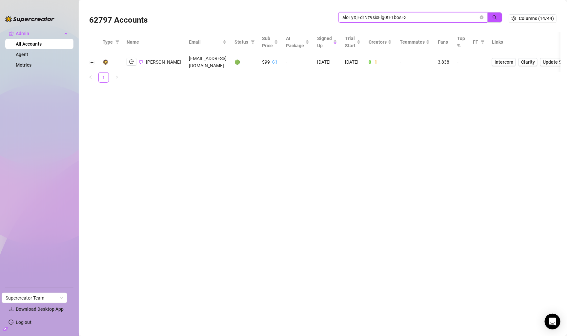
click at [468, 18] on input "aloTyXjFdrNz9sixElg0tE1bosE3" at bounding box center [410, 17] width 136 height 7
paste input "QlM72mqK2ERDwWC5hcYMgVjt3kz2"
click at [443, 17] on input "QlM72mqK2ERDwWC5hcYMgVjt3kz2" at bounding box center [410, 17] width 136 height 7
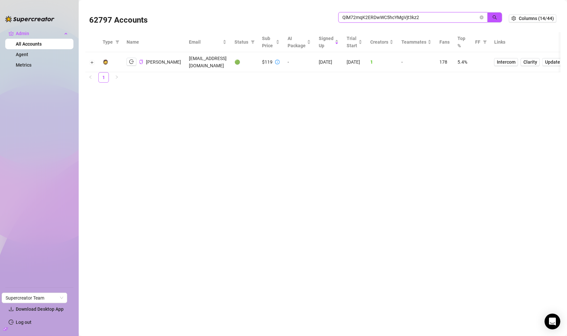
paste input "zK9EhniW1NghvEd7glKTUyQMw5x"
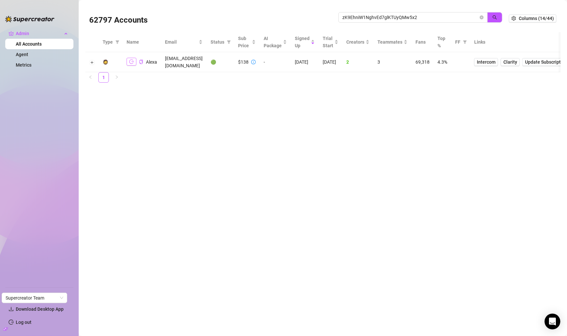
click at [134, 58] on button "button" at bounding box center [132, 62] width 10 height 8
click at [425, 17] on input "zK9EhniW1NghvEd7glKTUyQMw5x2" at bounding box center [410, 17] width 136 height 7
paste input "uSavNI577qOqcpYVVaABb8Fb54U"
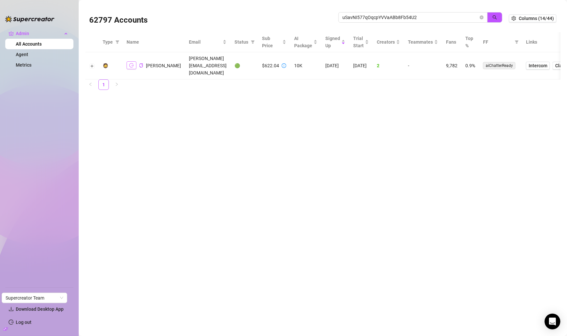
click at [129, 63] on icon "logout" at bounding box center [131, 65] width 5 height 5
click at [365, 22] on span "uSavNI577qOqcpYVVaABb8Fb54U2" at bounding box center [412, 17] width 149 height 10
click at [366, 21] on input "uSavNI577qOqcpYVVaABb8Fb54U2" at bounding box center [410, 17] width 136 height 7
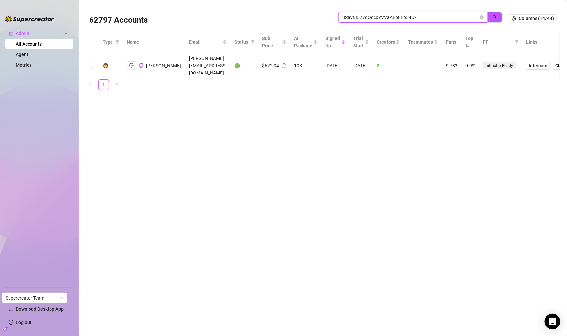
paste input "Ua7LzisJaITEyKraARg7xUtbzdF3"
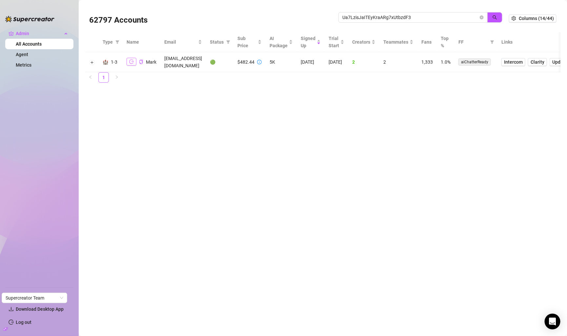
click at [131, 60] on icon "logout" at bounding box center [131, 61] width 5 height 5
click at [372, 16] on input "Ua7LzisJaITEyKraARg7xUtbzdF3" at bounding box center [410, 17] width 136 height 7
paste input "ZuDMzm3e1GZaNbCIrpm918ZN4Os2"
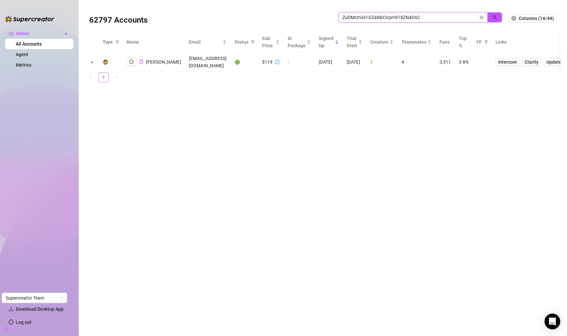
click at [420, 20] on input "ZuDMzm3e1GZaNbCIrpm918ZN4Os2" at bounding box center [410, 17] width 136 height 7
paste input "vpKM3Cs28oeXGuu4kzDsaHut49j1"
click at [421, 13] on span "vpKM3Cs28oeXGuu4kzDsaHut49j1" at bounding box center [412, 17] width 149 height 10
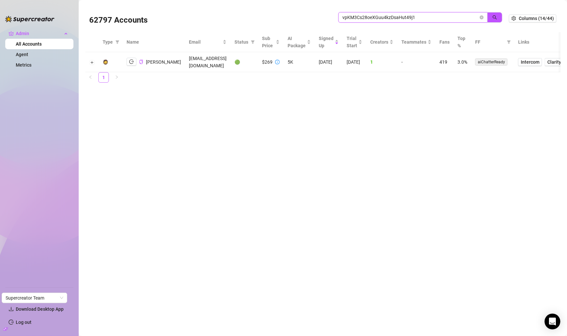
paste input "IEQ64pqln6UxUVjWjlo4wih4mhe2"
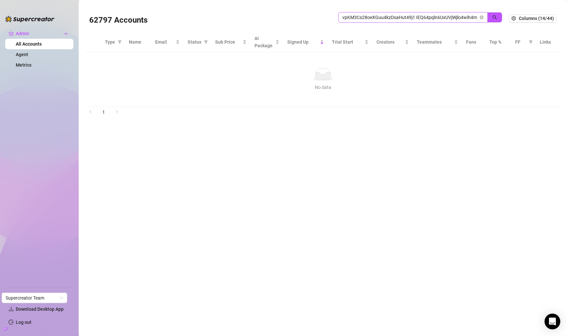
click at [421, 13] on span "vpKM3Cs28oeXGuu4kzDsaHut49j1 IEQ64pqln6UxUVjWjlo4wih4mhe2" at bounding box center [412, 17] width 149 height 10
click at [421, 18] on input "vpKM3Cs28oeXGuu4kzDsaHut49j1 IEQ64pqln6UxUVjWjlo4wih4mhe2" at bounding box center [410, 17] width 136 height 7
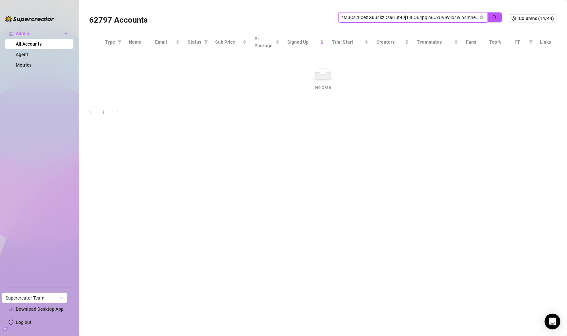
click at [421, 18] on input "vpKM3Cs28oeXGuu4kzDsaHut49j1 IEQ64pqln6UxUVjWjlo4wih4mhe2" at bounding box center [410, 17] width 136 height 7
paste
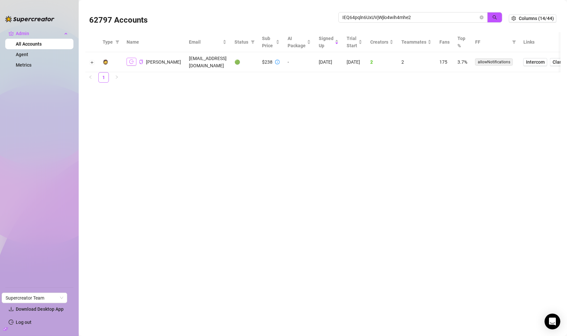
click at [134, 60] on button "button" at bounding box center [132, 62] width 10 height 8
click at [366, 17] on input "IEQ64pqln6UxUVjWjlo4wih4mhe2" at bounding box center [410, 17] width 136 height 7
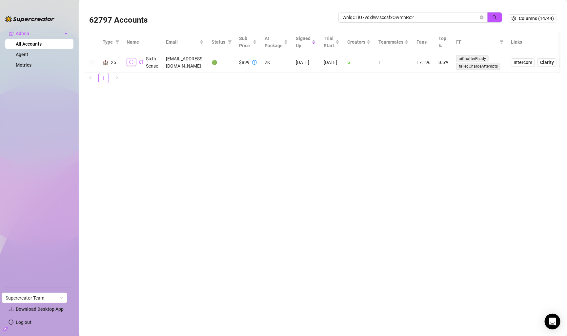
click at [129, 64] on icon "logout" at bounding box center [131, 62] width 5 height 5
click at [451, 17] on input "WnlqCLiU7vdxlWZsccsfxQwmhRc2" at bounding box center [410, 17] width 136 height 7
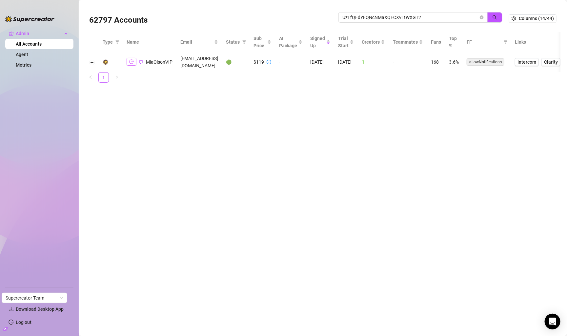
click at [130, 61] on button "button" at bounding box center [132, 62] width 10 height 8
click at [394, 15] on input "UzLfQEdYEQNcNMaXQFCXvLtWXGT2" at bounding box center [410, 17] width 136 height 7
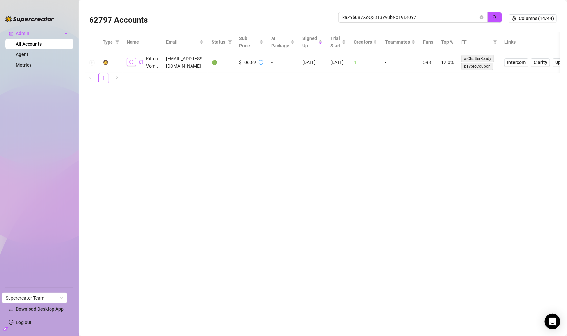
click at [131, 61] on icon "logout" at bounding box center [131, 62] width 5 height 5
click at [418, 17] on input "kaZYbu87XoQ33T3YvubNoT9Dr0Y2" at bounding box center [410, 17] width 136 height 7
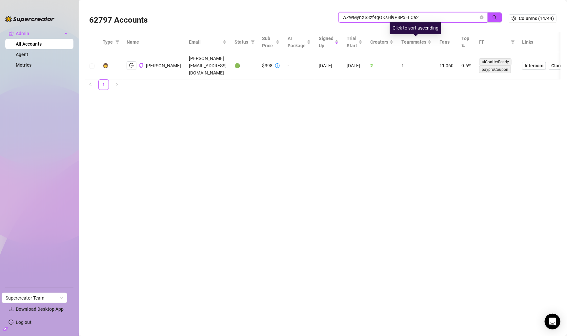
click at [430, 18] on input "WZWMynXS3zf4gOKsHl9P8PxFLCa2" at bounding box center [410, 17] width 136 height 7
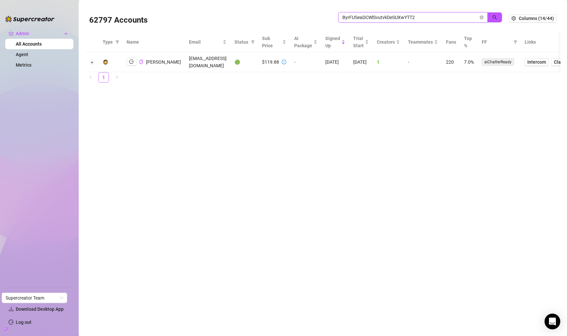
click at [433, 19] on input "ByrFUSeaDCWlSvutvkDeSUXwYTT2" at bounding box center [410, 17] width 136 height 7
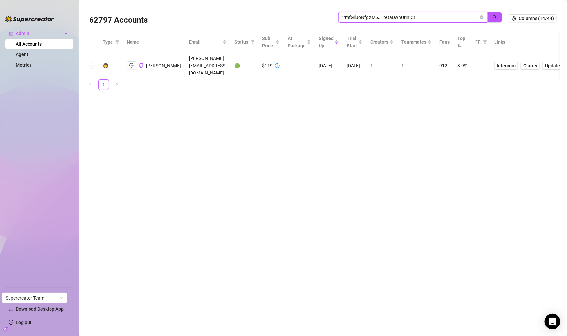
click at [442, 17] on input "2mfGilJoNfgXM6J1pOaDwnUrjnD3" at bounding box center [410, 17] width 136 height 7
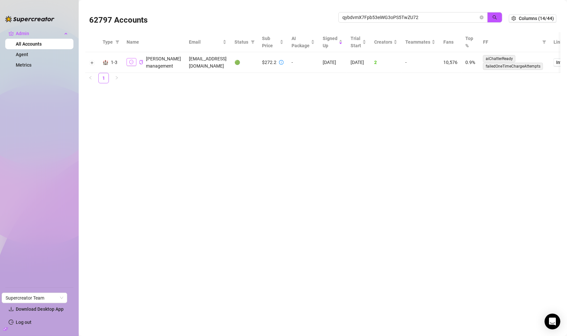
click at [134, 61] on button "button" at bounding box center [132, 62] width 10 height 8
click at [370, 24] on div "qybdvmX7Fpb53eiWG3oPS5TwZU72" at bounding box center [420, 20] width 164 height 17
click at [375, 19] on input "qybdvmX7Fpb53eiWG3oPS5TwZU72" at bounding box center [410, 17] width 136 height 7
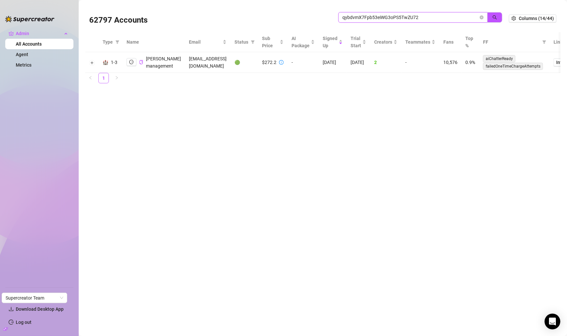
click at [375, 19] on input "qybdvmX7Fpb53eiWG3oPS5TwZU72" at bounding box center [410, 17] width 136 height 7
click at [132, 63] on icon "logout" at bounding box center [131, 62] width 5 height 4
click at [470, 14] on input "QTDJKczUtoOT3BDV9lFjF8KCzRG2" at bounding box center [410, 17] width 136 height 7
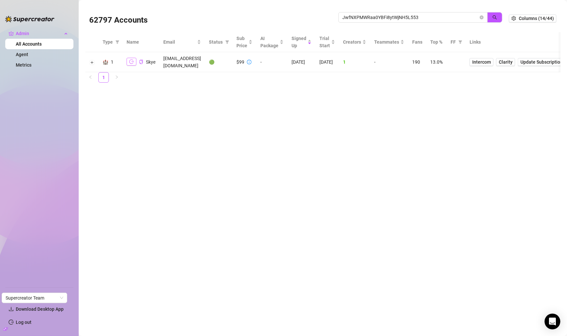
click at [130, 59] on icon "logout" at bounding box center [131, 61] width 5 height 5
click at [440, 18] on input "JwfNXPMWRaa0YBFi8ytWjNH5L553" at bounding box center [410, 17] width 136 height 7
click at [131, 63] on td "caro" at bounding box center [141, 62] width 36 height 20
click at [131, 59] on icon "logout" at bounding box center [131, 61] width 5 height 5
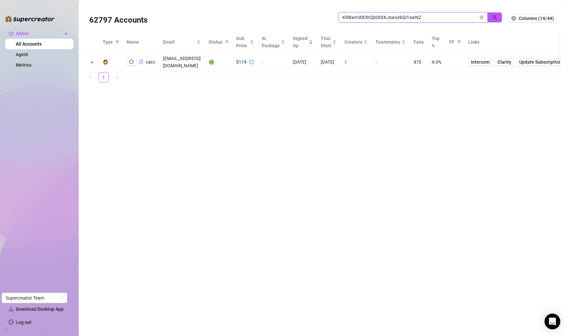
click at [446, 18] on input "KRBwmXB3hQbQt0XJswsAkQi1swN2" at bounding box center [410, 17] width 136 height 7
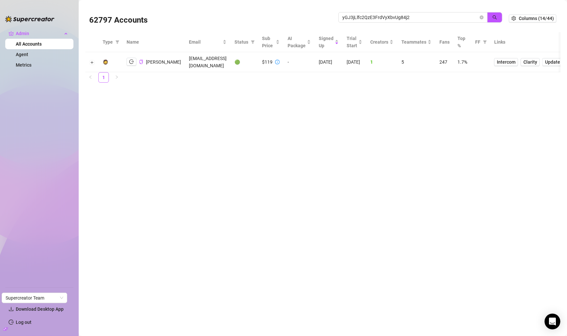
click at [369, 60] on td "1" at bounding box center [381, 62] width 31 height 20
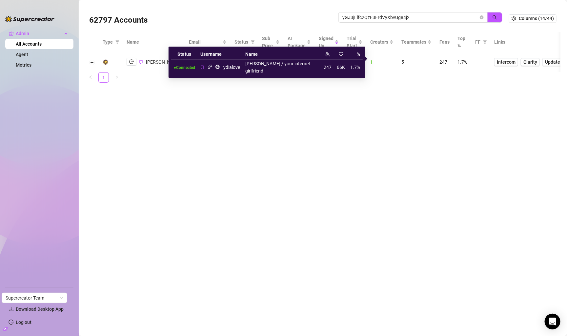
click at [371, 59] on span "1" at bounding box center [371, 61] width 3 height 5
click at [366, 83] on main "62797 Accounts yGJ3jLlfc2QzE3FrdVyXbvUg84j2 Columns (14/44) Type Name Email Sta…" at bounding box center [323, 168] width 488 height 336
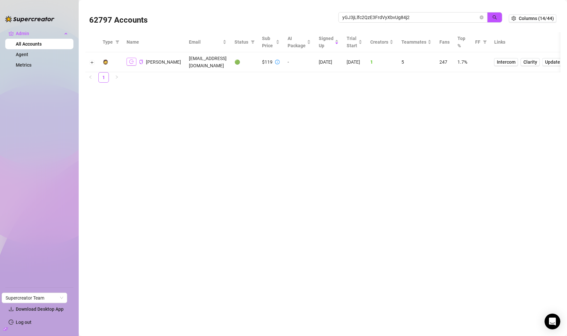
click at [131, 59] on icon "logout" at bounding box center [131, 61] width 5 height 5
click at [379, 14] on input "yGJ3jLlfc2QzE3FrdVyXbvUg84j2" at bounding box center [410, 17] width 136 height 7
click at [418, 19] on input "IcqOgRJ1L6hkQkyohhN89Sa1DfC2" at bounding box center [410, 17] width 136 height 7
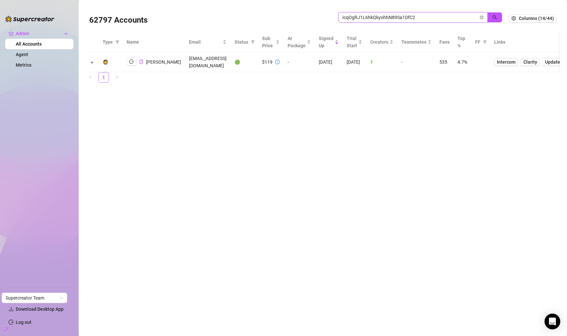
click at [418, 19] on input "IcqOgRJ1L6hkQkyohhN89Sa1DfC2" at bounding box center [410, 17] width 136 height 7
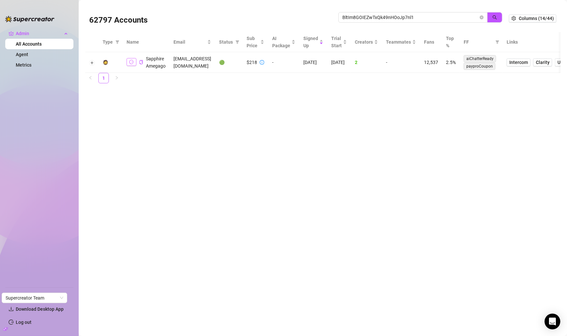
click at [130, 63] on icon "logout" at bounding box center [131, 62] width 5 height 5
click at [450, 17] on input "BltIm8GOIEZwTxQk49nHOoJp7nl1" at bounding box center [410, 17] width 136 height 7
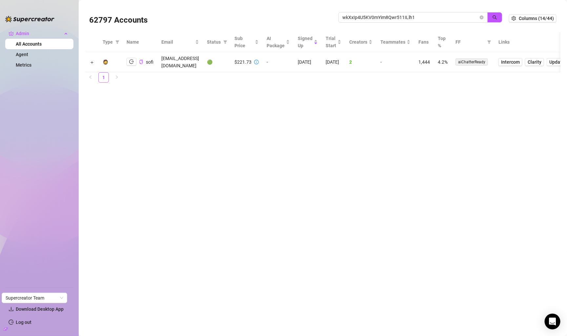
click at [352, 60] on span "2" at bounding box center [350, 61] width 3 height 5
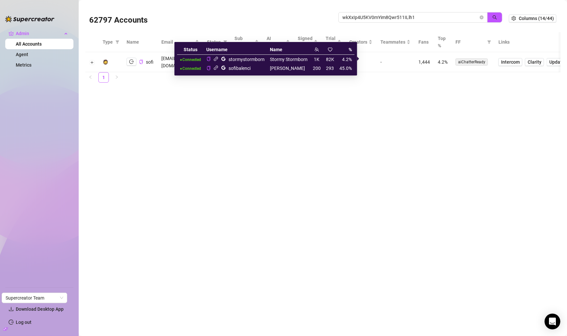
drag, startPoint x: 193, startPoint y: 114, endPoint x: 185, endPoint y: 111, distance: 8.7
click at [193, 114] on main "62797 Accounts wkXxIp4U5KV0mYim8Qwr511ILlh1 Columns (14/44) Type Name Email Sta…" at bounding box center [323, 168] width 488 height 336
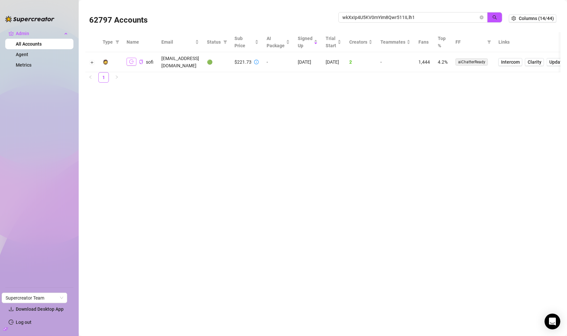
click at [131, 59] on icon "logout" at bounding box center [131, 61] width 5 height 5
click at [461, 14] on input "wkXxIp4U5KV0mYim8Qwr511ILlh1" at bounding box center [410, 17] width 136 height 7
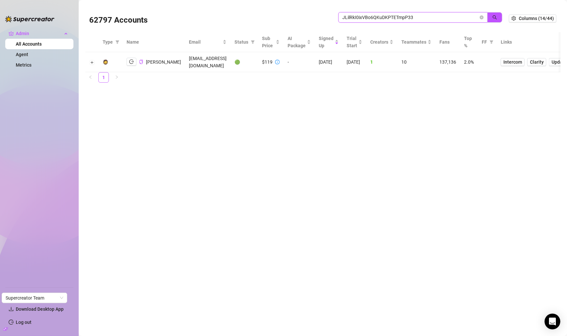
click at [414, 17] on input "JLilRkI0ixVBo6QKuDKPTETmpP33" at bounding box center [410, 17] width 136 height 7
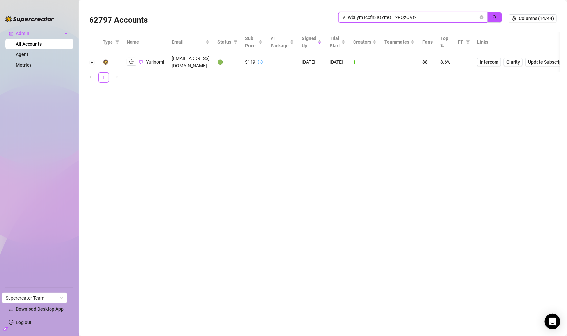
click at [435, 20] on input "VLWbEymTccfn3IOYmOHjxRQzOVt2" at bounding box center [410, 17] width 136 height 7
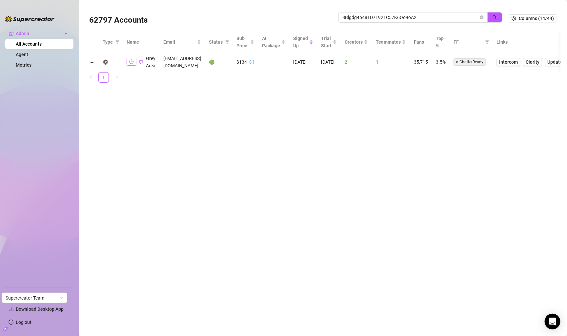
click at [129, 62] on button "button" at bounding box center [132, 62] width 10 height 8
click at [417, 21] on span "SBlgdg4p48TD7T921C57K6Oo9oA2" at bounding box center [412, 17] width 149 height 10
click at [418, 18] on input "SBlgdg4p48TD7T921C57K6Oo9oA2" at bounding box center [410, 17] width 136 height 7
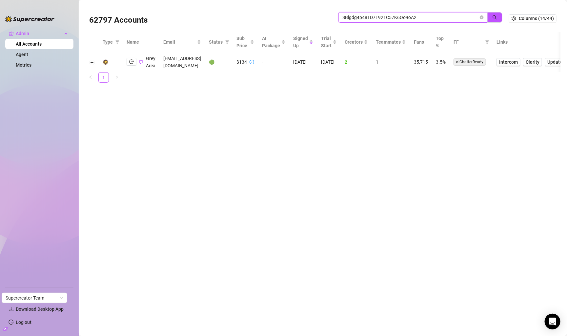
click at [418, 18] on input "SBlgdg4p48TD7T921C57K6Oo9oA2" at bounding box center [410, 17] width 136 height 7
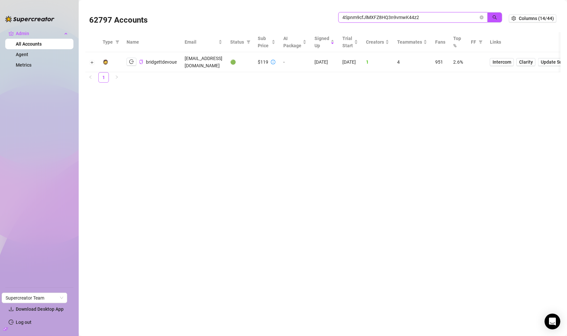
click at [453, 14] on input "4Spnm9cfJlMXFZ8HQ3n9vmwK44z2" at bounding box center [410, 17] width 136 height 7
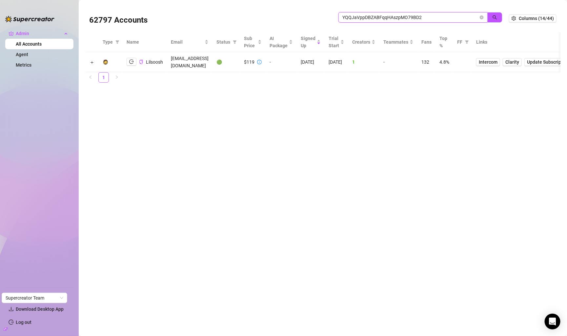
click at [436, 16] on input "YQQJaVppDBZABFqqHAszpMO79BD2" at bounding box center [410, 17] width 136 height 7
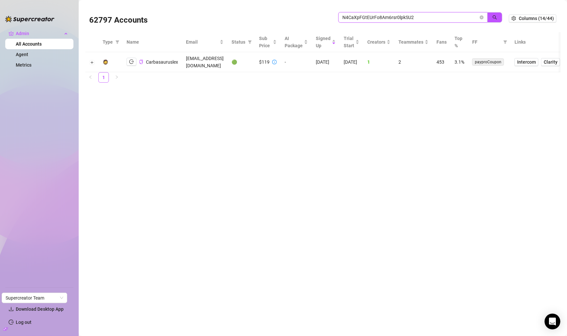
click at [415, 16] on input "N4CaXpFGtEUrFo8Am6rsr0lpkSU2" at bounding box center [410, 17] width 136 height 7
type input "rSD7kmF2XzewLYfQyB01uQrwC0b2"
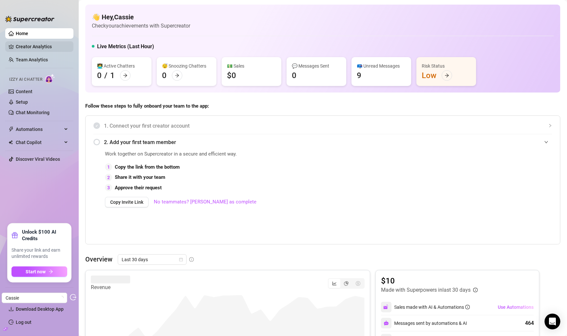
click at [42, 46] on link "Creator Analytics" at bounding box center [42, 46] width 52 height 10
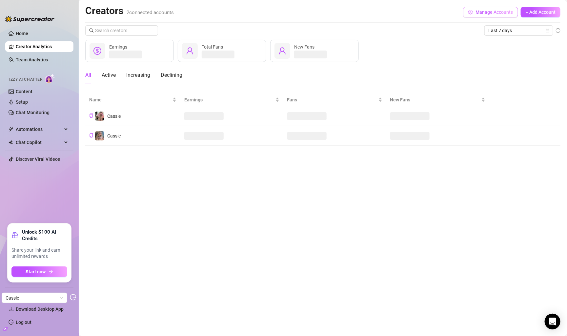
click at [480, 11] on span "Manage Accounts" at bounding box center [493, 12] width 37 height 5
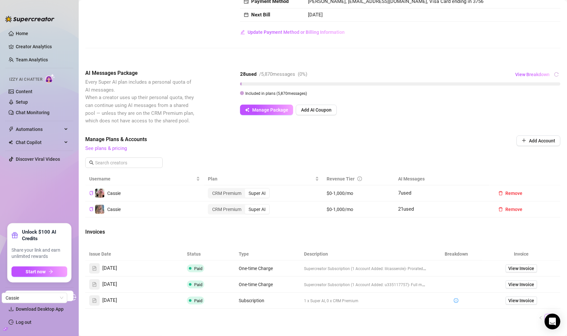
scroll to position [71, 0]
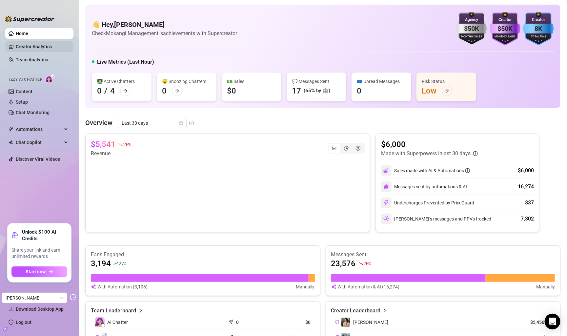
click at [67, 45] on link "Creator Analytics" at bounding box center [42, 46] width 52 height 10
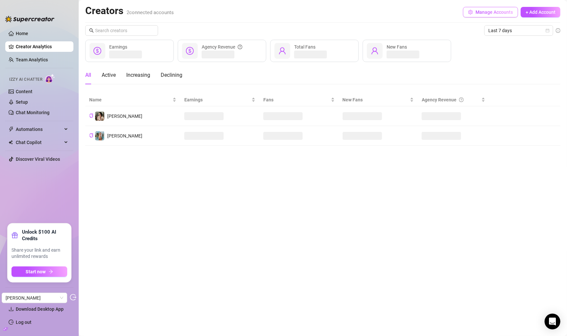
click at [492, 13] on span "Manage Accounts" at bounding box center [493, 12] width 37 height 5
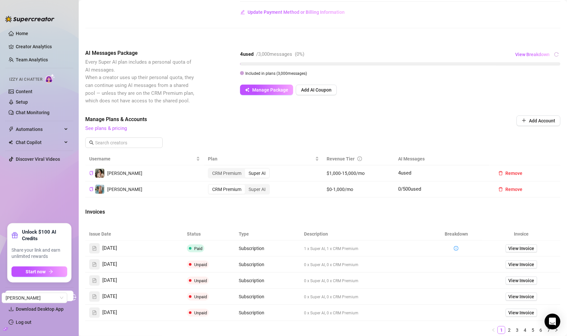
scroll to position [86, 0]
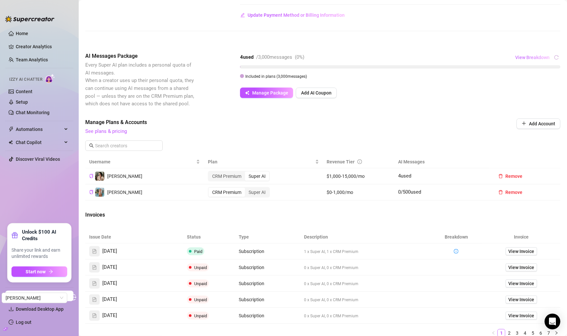
click at [525, 60] on button "View Breakdown" at bounding box center [532, 57] width 35 height 10
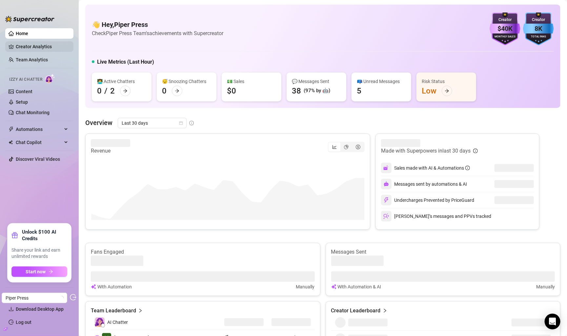
click at [62, 45] on link "Creator Analytics" at bounding box center [42, 46] width 52 height 10
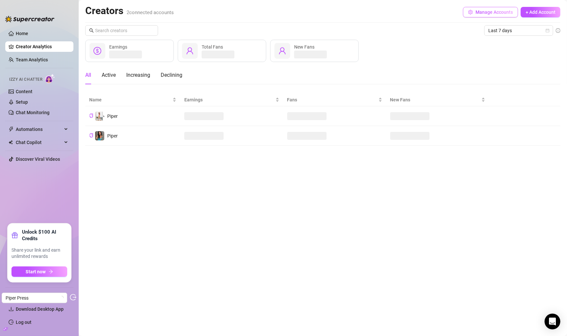
click at [496, 17] on div "Creators 2 connected accounts Manage Accounts + Add Account" at bounding box center [322, 12] width 475 height 15
click at [500, 11] on span "Manage Accounts" at bounding box center [493, 12] width 37 height 5
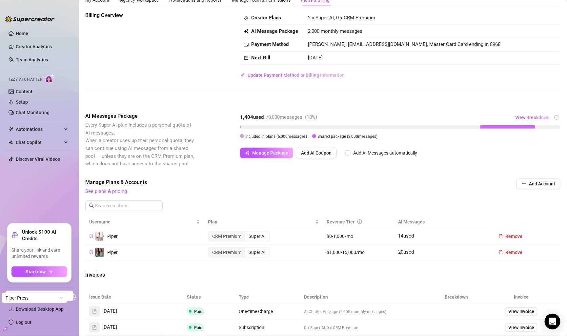
scroll to position [28, 0]
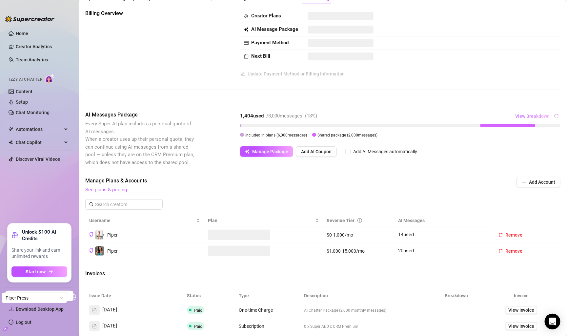
click at [533, 114] on span "View Breakdown" at bounding box center [532, 115] width 34 height 5
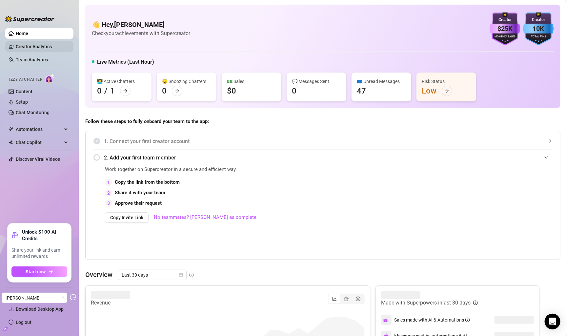
click at [44, 46] on link "Creator Analytics" at bounding box center [42, 46] width 52 height 10
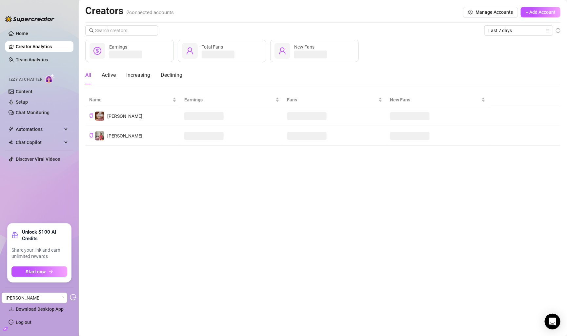
click at [490, 23] on div "Creators 2 connected accounts Manage Accounts + Add Account Last 7 days Earning…" at bounding box center [322, 75] width 475 height 141
click at [494, 19] on div "Creators 2 connected accounts Manage Accounts + Add Account" at bounding box center [322, 12] width 475 height 15
click at [500, 13] on span "Manage Accounts" at bounding box center [493, 12] width 37 height 5
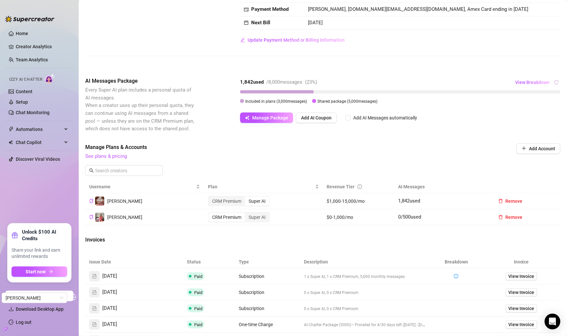
scroll to position [52, 0]
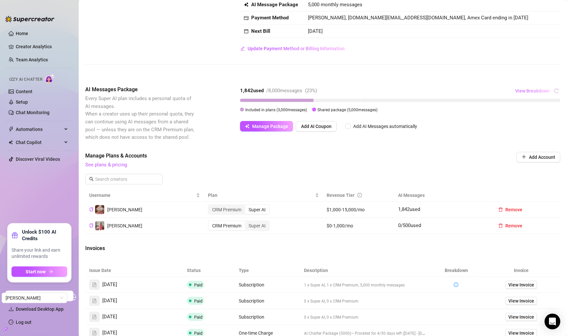
click at [528, 90] on span "View Breakdown" at bounding box center [532, 90] width 34 height 5
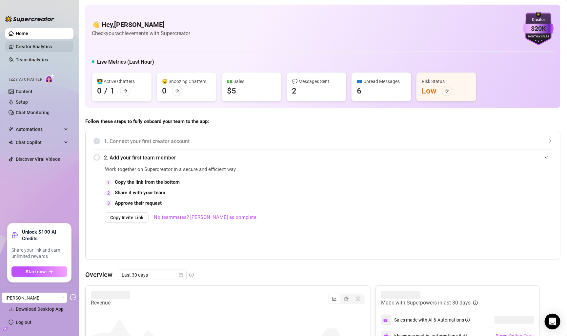
click at [52, 48] on link "Creator Analytics" at bounding box center [42, 46] width 52 height 10
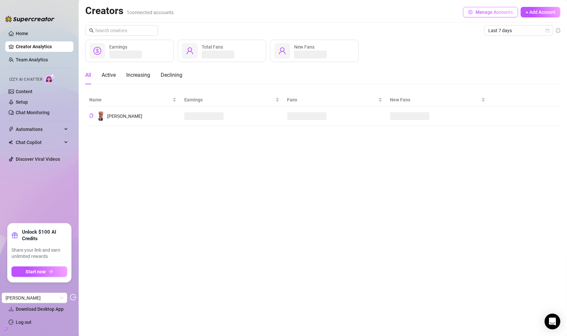
click at [495, 7] on button "Manage Accounts" at bounding box center [490, 12] width 55 height 10
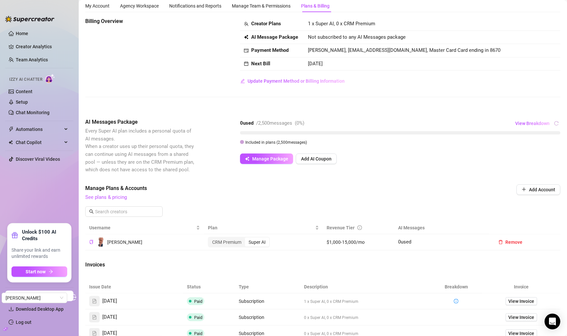
scroll to position [17, 0]
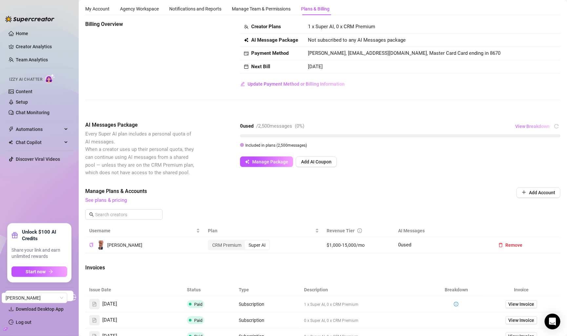
click at [529, 128] on span "View Breakdown" at bounding box center [532, 126] width 34 height 5
click at [502, 116] on div "Billing Overview Creator Plans 1 x Super AI, 0 x CRM Premium AI Message Package…" at bounding box center [322, 224] width 475 height 409
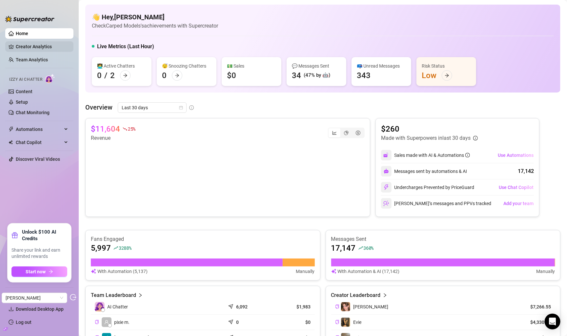
click at [40, 46] on link "Creator Analytics" at bounding box center [42, 46] width 52 height 10
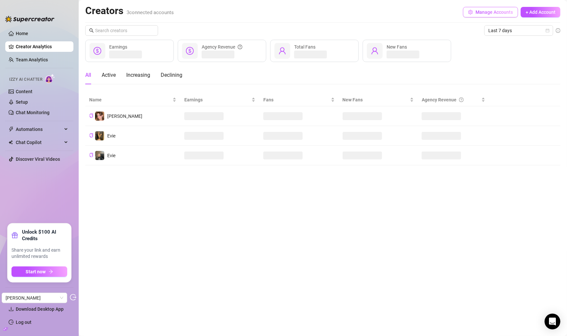
click at [495, 12] on span "Manage Accounts" at bounding box center [493, 12] width 37 height 5
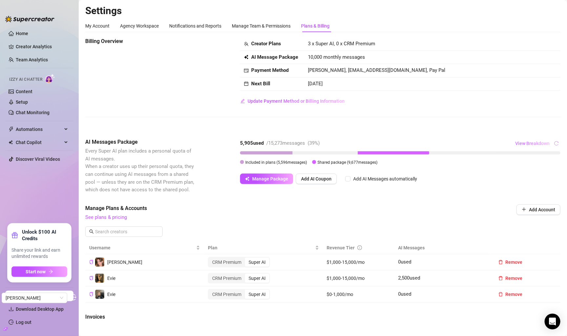
click at [536, 141] on span "View Breakdown" at bounding box center [532, 143] width 34 height 5
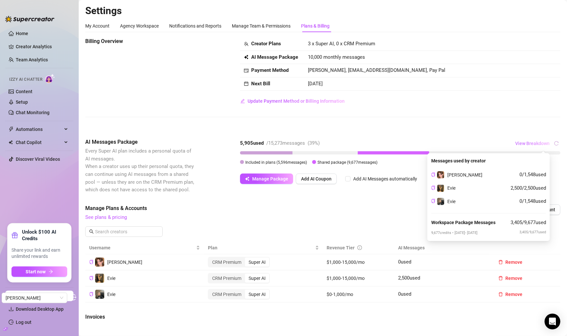
click at [536, 141] on span "View Breakdown" at bounding box center [532, 143] width 34 height 5
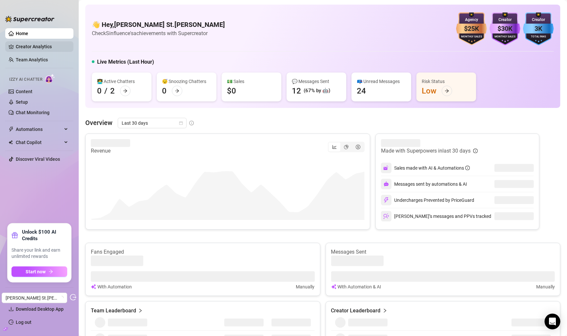
click at [50, 49] on link "Creator Analytics" at bounding box center [42, 46] width 52 height 10
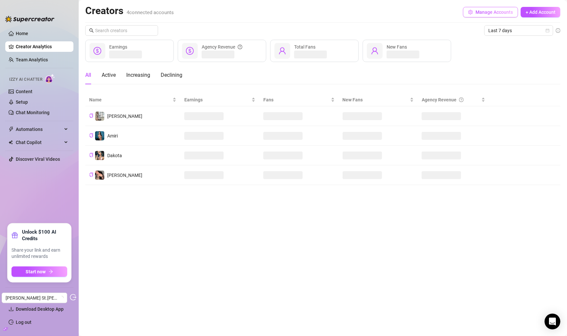
click at [498, 8] on button "Manage Accounts" at bounding box center [490, 12] width 55 height 10
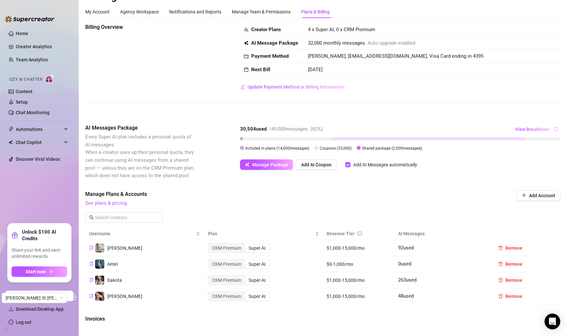
scroll to position [17, 0]
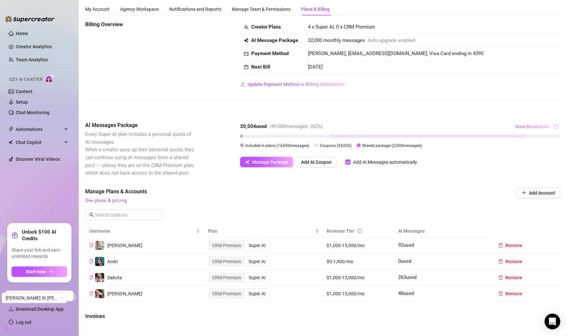
click at [521, 128] on span "View Breakdown" at bounding box center [532, 126] width 34 height 5
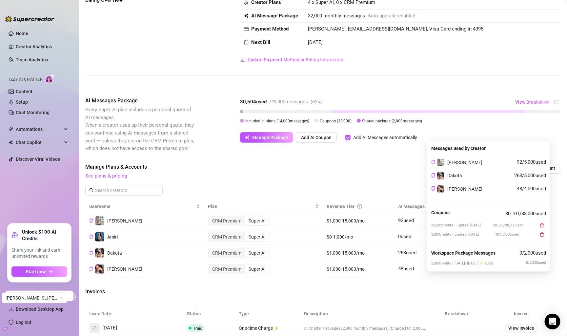
scroll to position [0, 0]
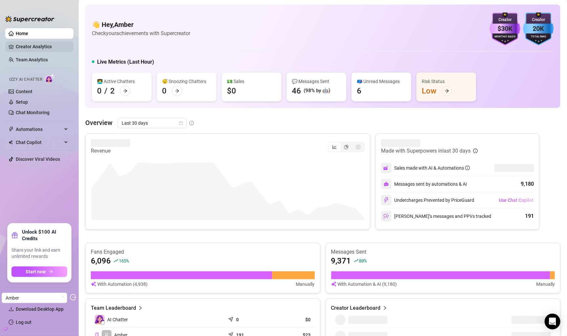
click at [52, 44] on link "Creator Analytics" at bounding box center [42, 46] width 52 height 10
click at [46, 45] on link "Creator Analytics" at bounding box center [42, 46] width 52 height 10
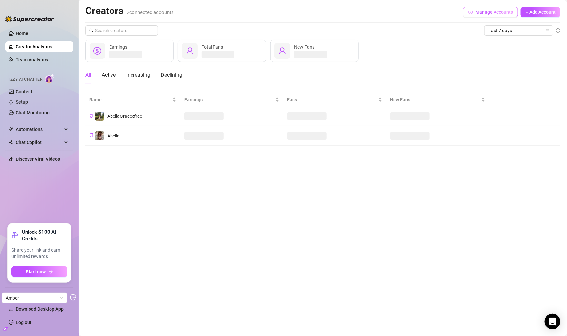
click at [493, 13] on span "Manage Accounts" at bounding box center [493, 12] width 37 height 5
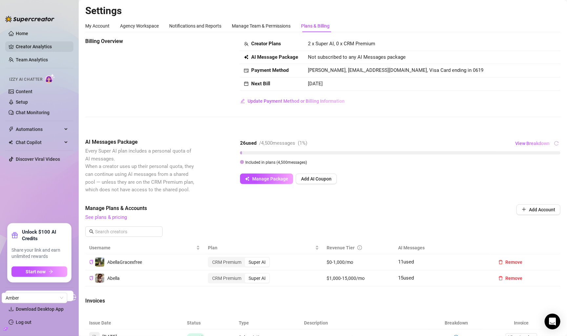
click at [50, 43] on link "Creator Analytics" at bounding box center [42, 46] width 52 height 10
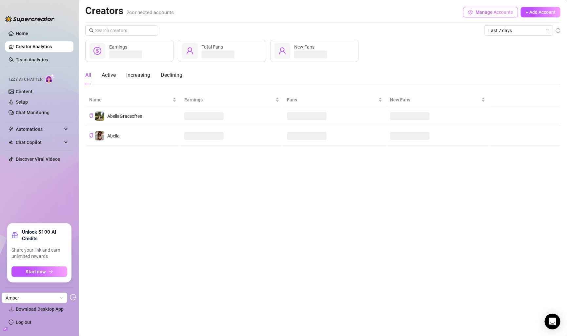
click at [492, 8] on button "Manage Accounts" at bounding box center [490, 12] width 55 height 10
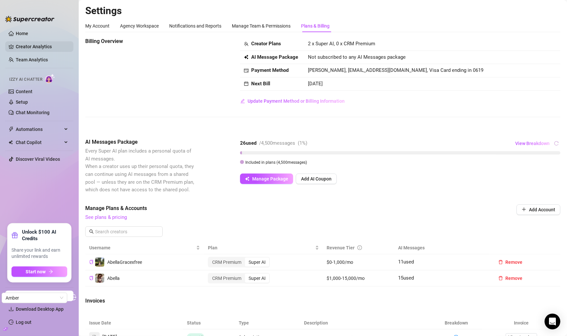
click at [24, 42] on link "Creator Analytics" at bounding box center [42, 46] width 52 height 10
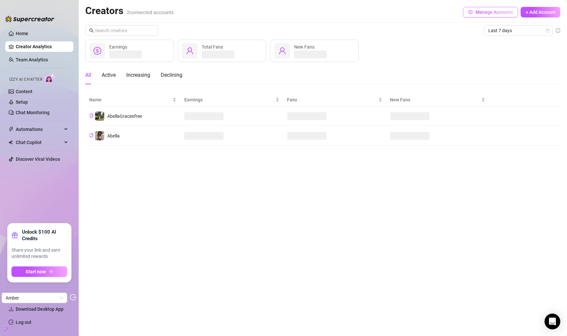
click at [491, 13] on span "Manage Accounts" at bounding box center [493, 12] width 37 height 5
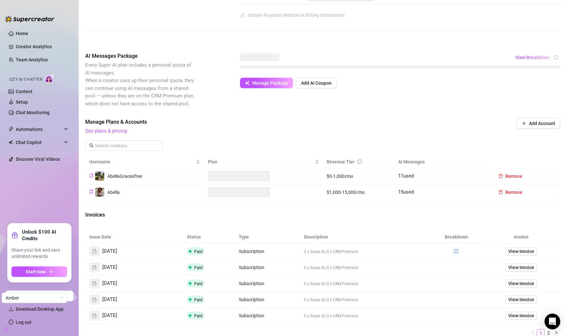
scroll to position [76, 0]
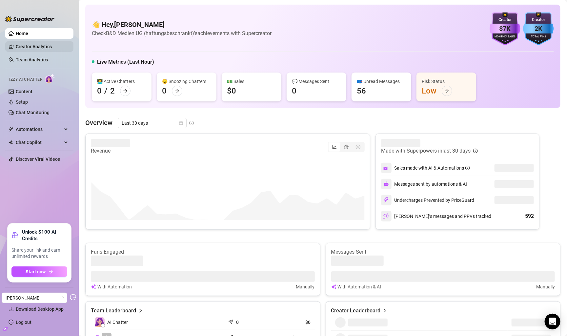
click at [32, 45] on link "Creator Analytics" at bounding box center [42, 46] width 52 height 10
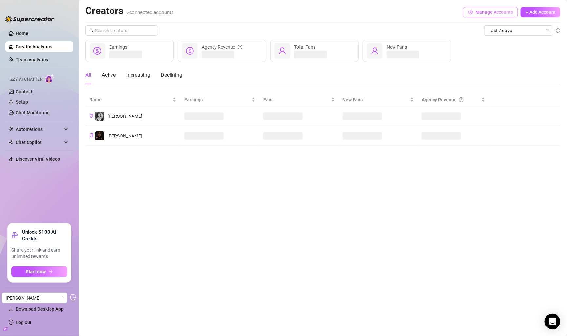
click at [498, 10] on span "Manage Accounts" at bounding box center [493, 12] width 37 height 5
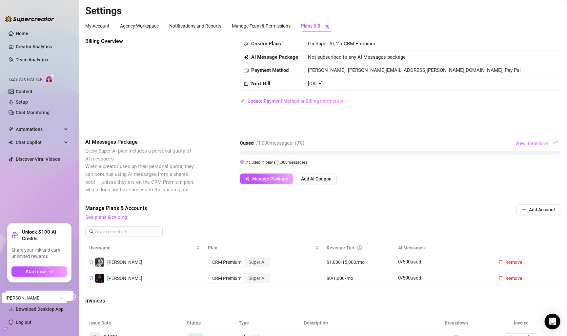
click at [548, 145] on span "View Breakdown" at bounding box center [532, 143] width 34 height 5
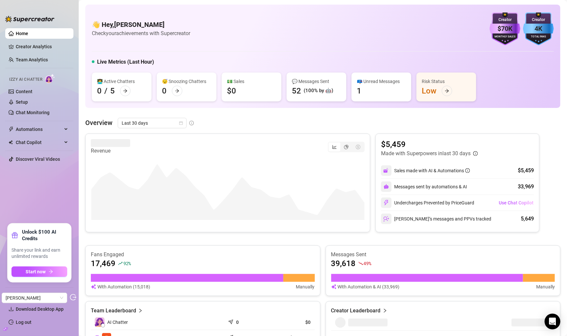
drag, startPoint x: 44, startPoint y: 43, endPoint x: 60, endPoint y: 40, distance: 16.7
click at [44, 43] on link "Creator Analytics" at bounding box center [42, 46] width 52 height 10
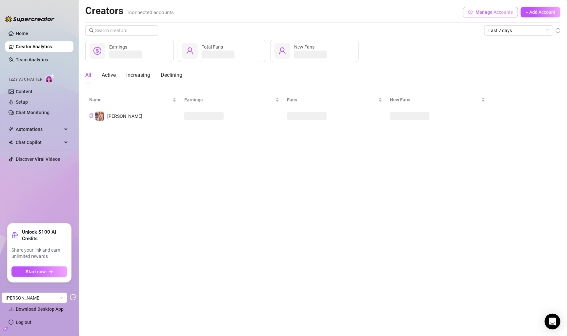
click at [481, 13] on span "Manage Accounts" at bounding box center [493, 12] width 37 height 5
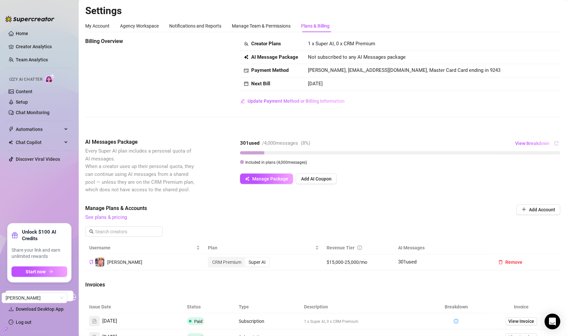
click at [534, 135] on div "Billing Overview Creator Plans 1 x Super AI, 0 x CRM Premium AI Message Package…" at bounding box center [322, 241] width 475 height 409
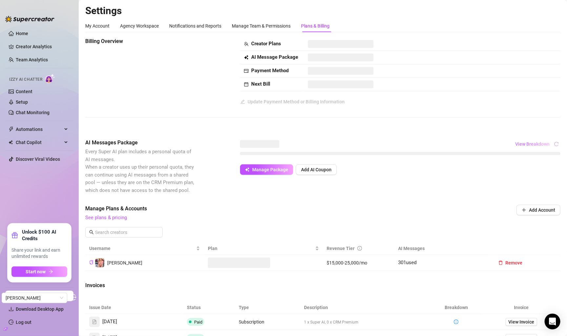
click at [534, 143] on span "View Breakdown" at bounding box center [532, 143] width 34 height 5
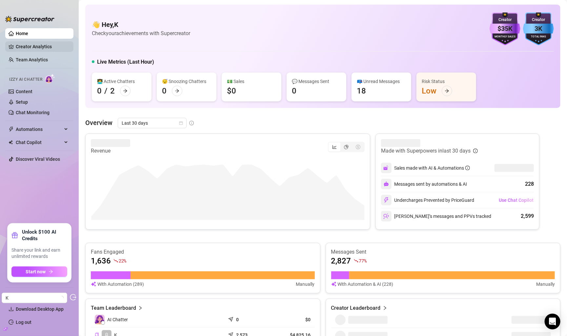
click at [52, 45] on link "Creator Analytics" at bounding box center [42, 46] width 52 height 10
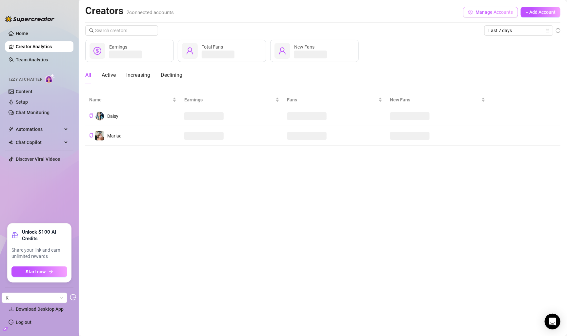
click at [476, 11] on span "Manage Accounts" at bounding box center [493, 12] width 37 height 5
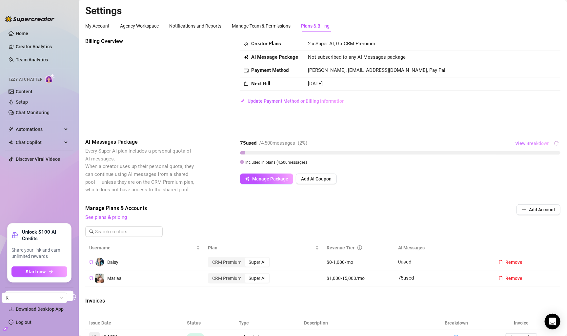
click at [540, 139] on button "View Breakdown" at bounding box center [532, 143] width 35 height 10
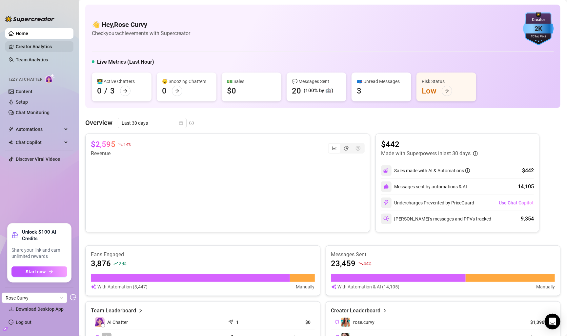
click at [50, 47] on link "Creator Analytics" at bounding box center [42, 46] width 52 height 10
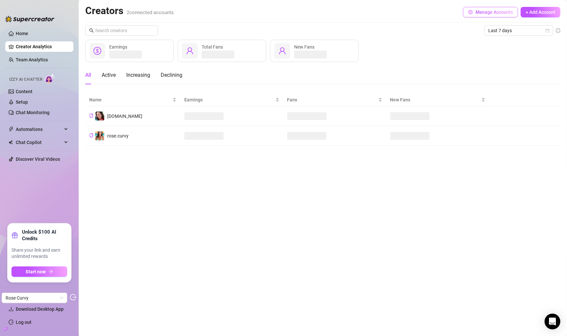
click at [488, 11] on span "Manage Accounts" at bounding box center [493, 12] width 37 height 5
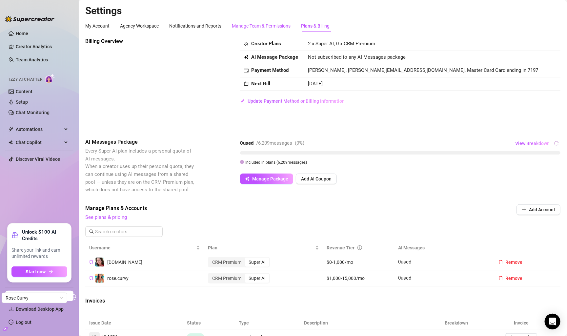
click at [268, 28] on div "Manage Team & Permissions" at bounding box center [261, 25] width 59 height 7
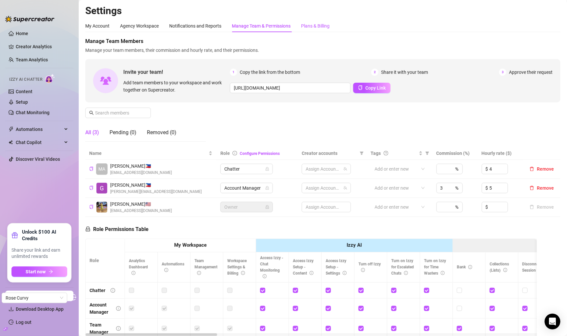
click at [316, 26] on div "Plans & Billing" at bounding box center [315, 25] width 29 height 7
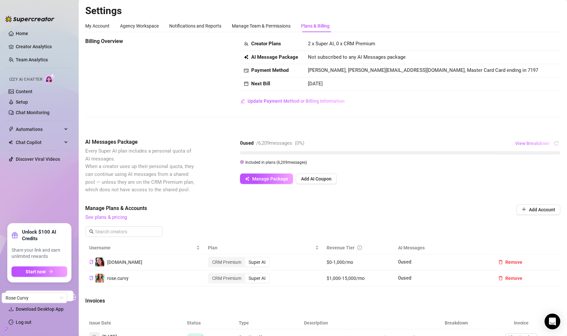
click at [537, 143] on span "View Breakdown" at bounding box center [532, 143] width 34 height 5
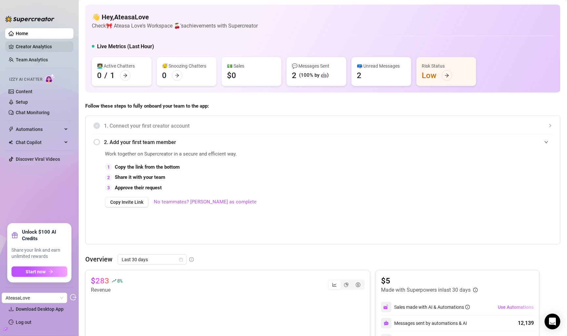
click at [51, 44] on link "Creator Analytics" at bounding box center [42, 46] width 52 height 10
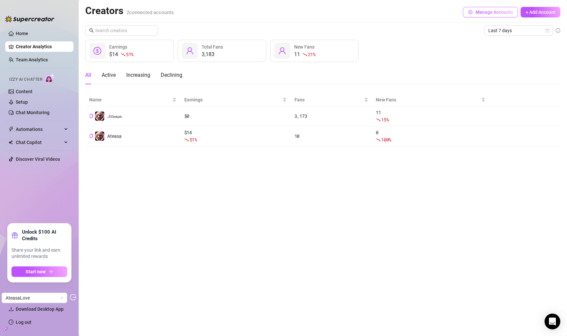
click at [478, 15] on button "Manage Accounts" at bounding box center [490, 12] width 55 height 10
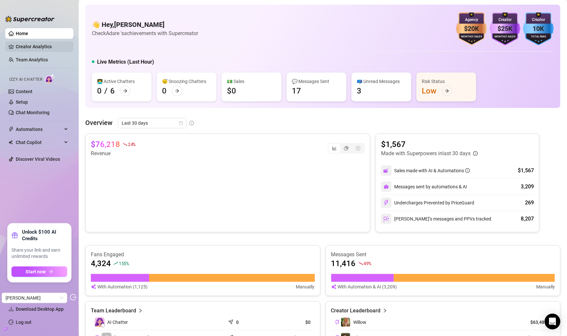
click at [54, 50] on link "Creator Analytics" at bounding box center [42, 46] width 52 height 10
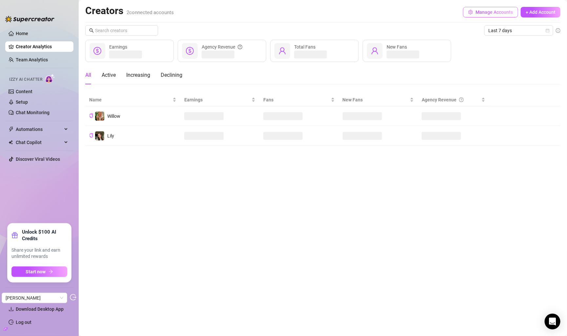
click at [481, 10] on span "Manage Accounts" at bounding box center [493, 12] width 37 height 5
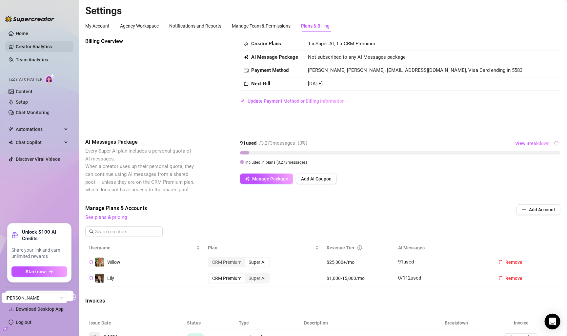
click at [68, 43] on link "Creator Analytics" at bounding box center [42, 46] width 52 height 10
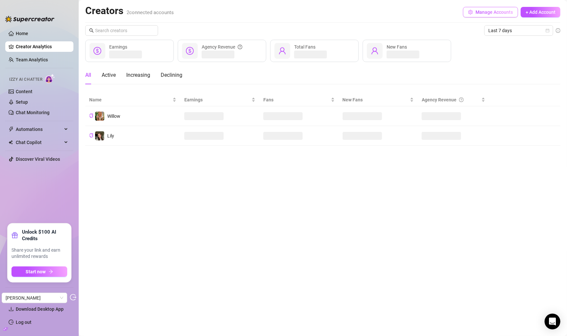
click at [475, 13] on button "Manage Accounts" at bounding box center [490, 12] width 55 height 10
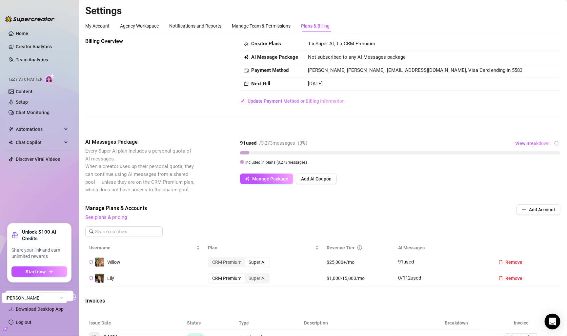
scroll to position [8, 0]
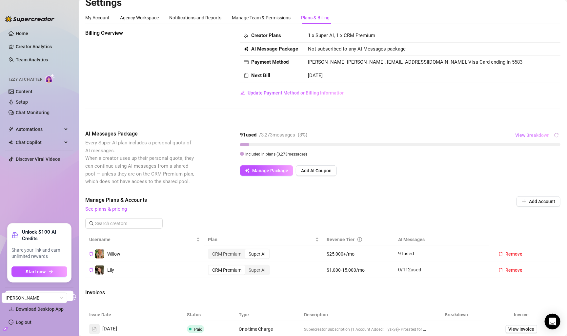
click at [539, 136] on span "View Breakdown" at bounding box center [532, 134] width 34 height 5
click at [536, 114] on div "Billing Overview Creator Plans 1 x Super AI, 1 x CRM Premium AI Message Package…" at bounding box center [322, 74] width 475 height 90
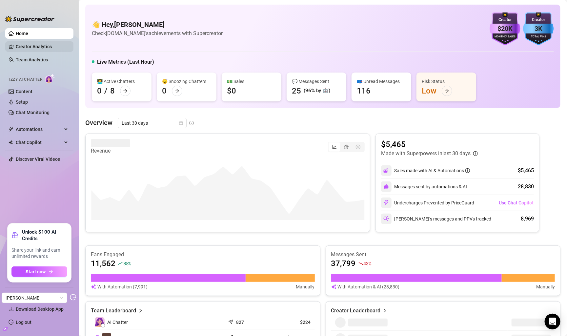
click at [56, 50] on link "Creator Analytics" at bounding box center [42, 46] width 52 height 10
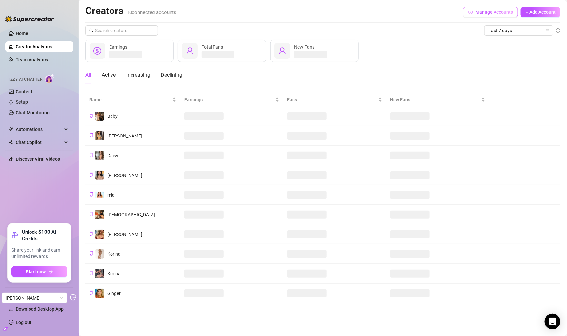
click at [479, 10] on span "Manage Accounts" at bounding box center [493, 12] width 37 height 5
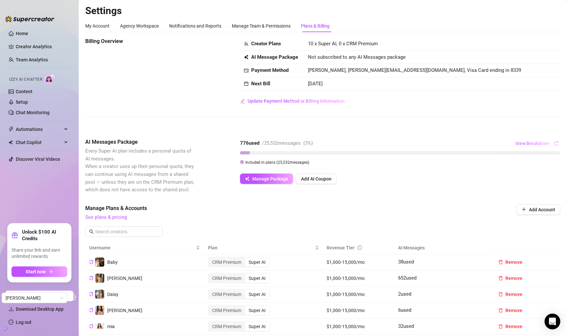
click at [523, 144] on span "View Breakdown" at bounding box center [532, 143] width 34 height 5
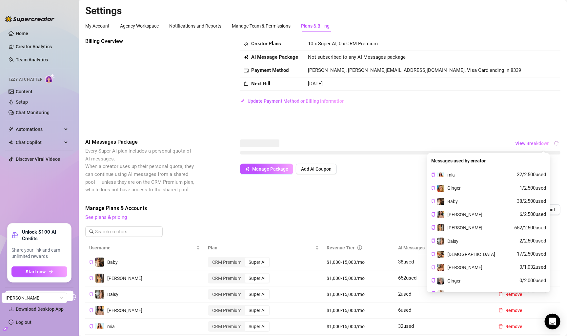
click at [514, 132] on div "Billing Overview Creator Plans 10 x Super AI, 0 x CRM Premium AI Message Packag…" at bounding box center [322, 313] width 475 height 553
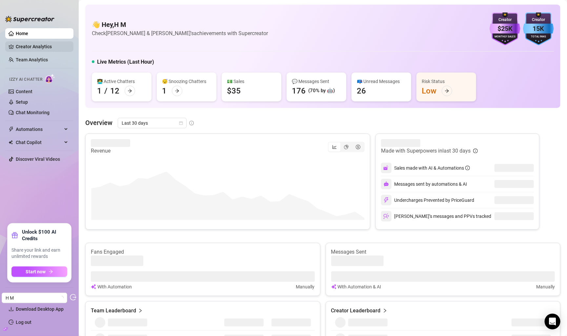
click at [55, 46] on link "Creator Analytics" at bounding box center [42, 46] width 52 height 10
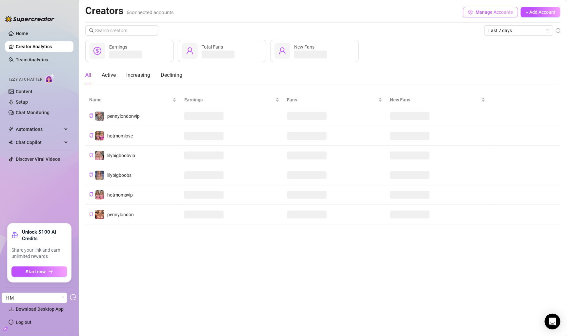
click at [479, 14] on span "Manage Accounts" at bounding box center [493, 12] width 37 height 5
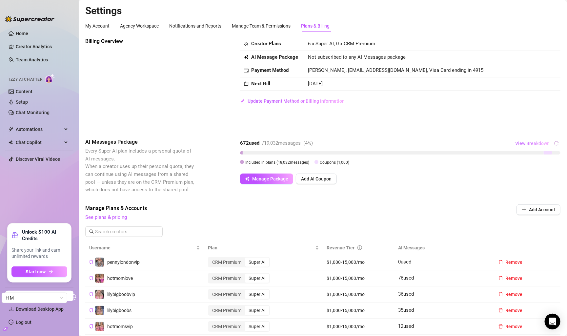
click at [525, 142] on span "View Breakdown" at bounding box center [532, 143] width 34 height 5
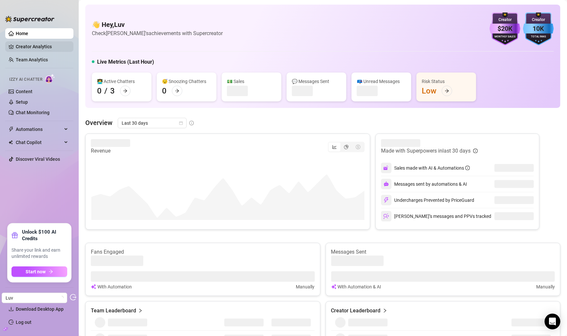
click at [52, 49] on link "Creator Analytics" at bounding box center [42, 46] width 52 height 10
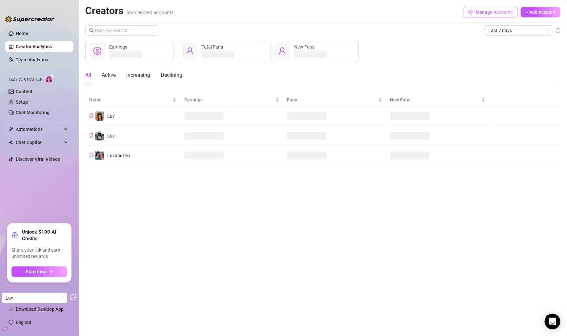
click at [493, 13] on span "Manage Accounts" at bounding box center [493, 12] width 37 height 5
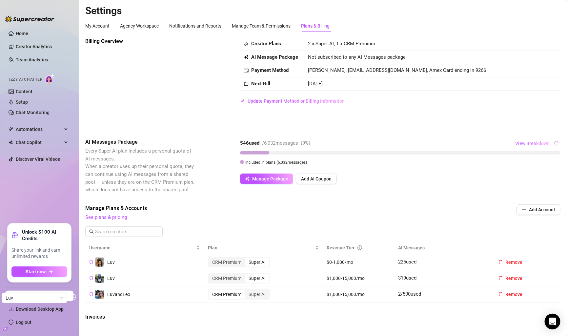
click at [536, 147] on button "View Breakdown" at bounding box center [532, 143] width 35 height 10
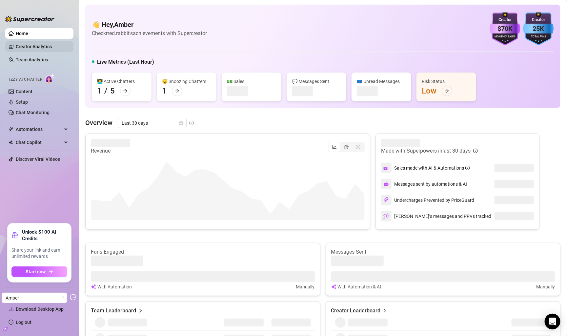
click at [48, 51] on link "Creator Analytics" at bounding box center [42, 46] width 52 height 10
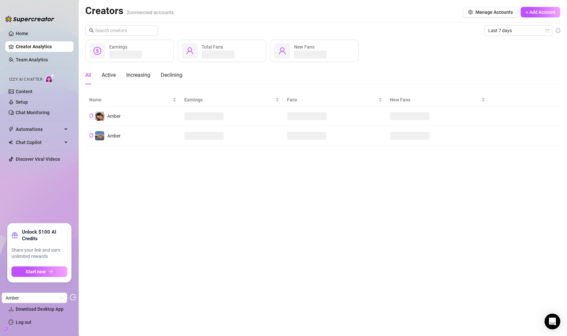
click at [484, 18] on div "Creators 2 connected accounts Manage Accounts + Add Account" at bounding box center [322, 12] width 475 height 15
click at [487, 14] on span "Manage Accounts" at bounding box center [493, 12] width 37 height 5
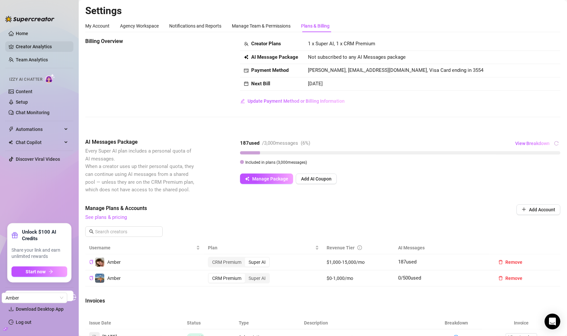
click at [31, 44] on link "Creator Analytics" at bounding box center [42, 46] width 52 height 10
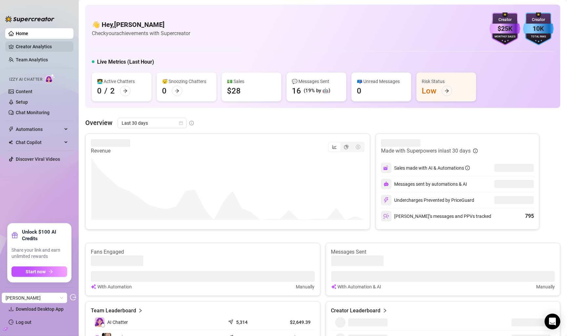
click at [22, 44] on link "Creator Analytics" at bounding box center [42, 46] width 52 height 10
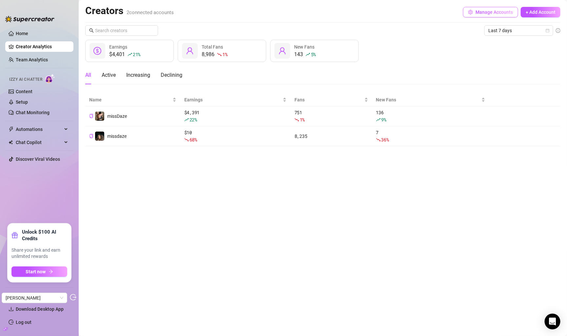
click at [474, 7] on div "Creators 2 connected accounts Manage Accounts + Add Account" at bounding box center [322, 12] width 475 height 15
click at [476, 12] on span "Manage Accounts" at bounding box center [493, 12] width 37 height 5
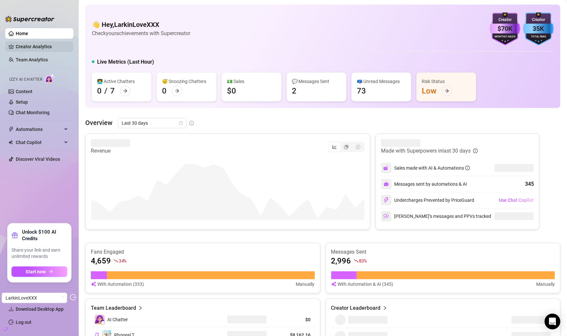
click at [41, 45] on link "Creator Analytics" at bounding box center [42, 46] width 52 height 10
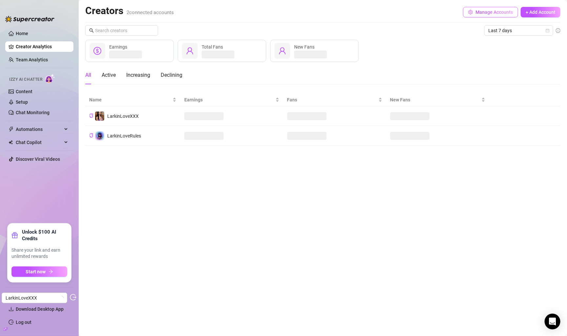
click at [483, 11] on span "Manage Accounts" at bounding box center [493, 12] width 37 height 5
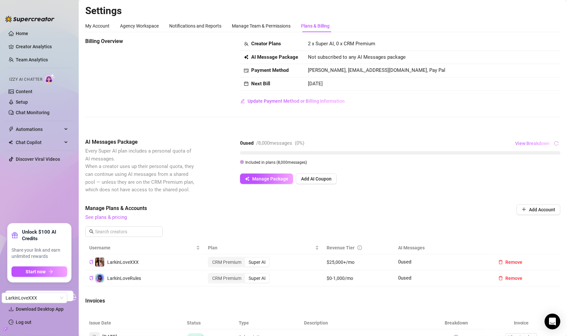
click at [533, 141] on button "View Breakdown" at bounding box center [532, 143] width 35 height 10
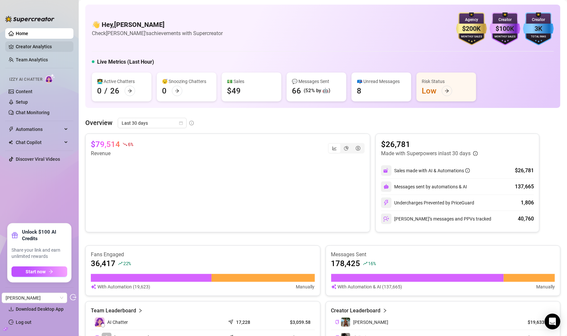
click at [54, 46] on link "Creator Analytics" at bounding box center [42, 46] width 52 height 10
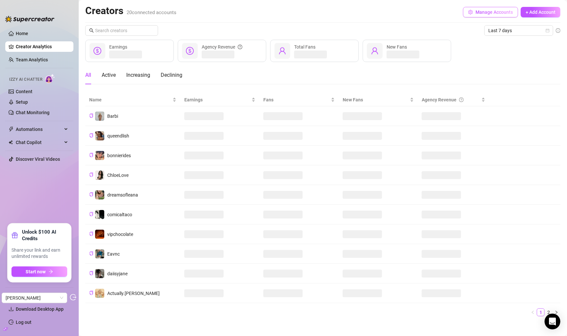
click at [484, 14] on span "Manage Accounts" at bounding box center [493, 12] width 37 height 5
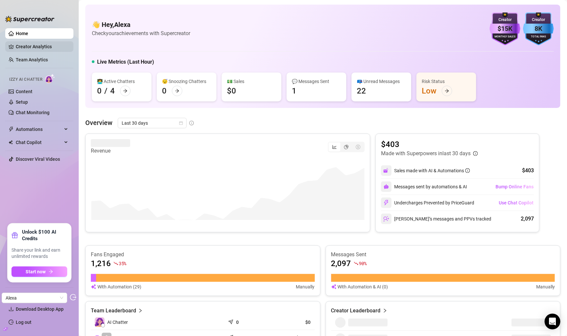
click at [48, 45] on link "Creator Analytics" at bounding box center [42, 46] width 52 height 10
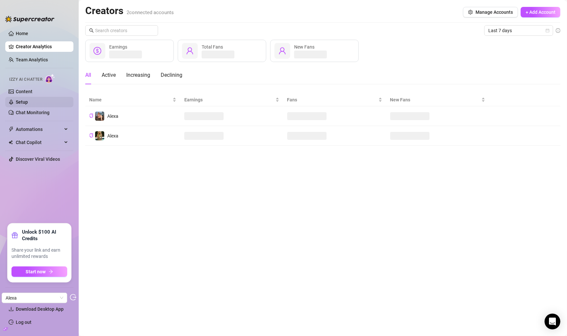
click at [28, 99] on link "Setup" at bounding box center [22, 101] width 12 height 5
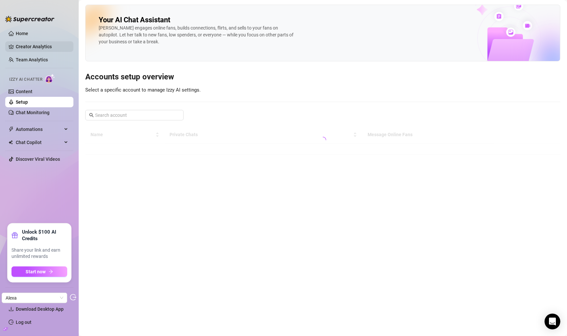
click at [52, 48] on link "Creator Analytics" at bounding box center [42, 46] width 52 height 10
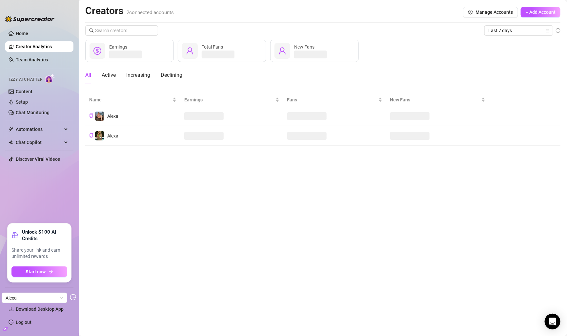
click at [484, 6] on div "Creators 2 connected accounts Manage Accounts + Add Account" at bounding box center [322, 12] width 475 height 15
click at [486, 10] on span "Manage Accounts" at bounding box center [493, 12] width 37 height 5
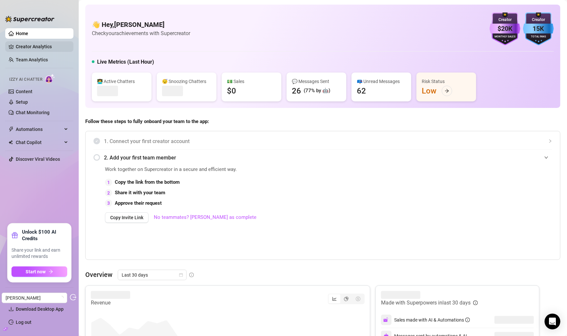
click at [52, 46] on link "Creator Analytics" at bounding box center [42, 46] width 52 height 10
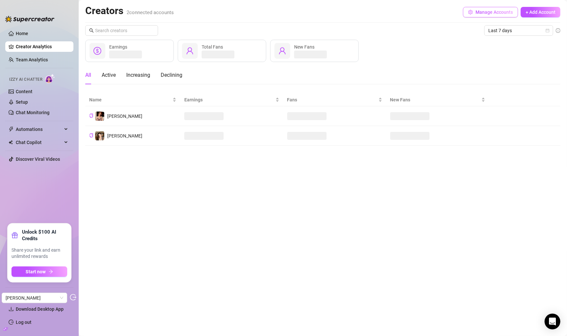
click at [480, 14] on span "Manage Accounts" at bounding box center [493, 12] width 37 height 5
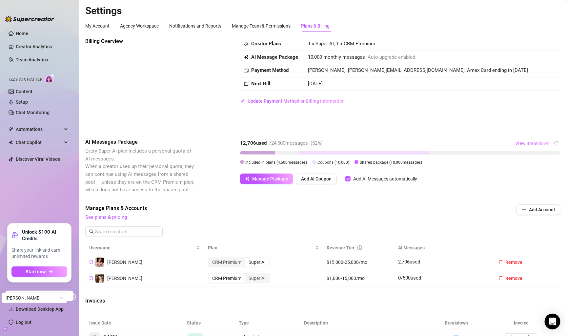
click at [529, 142] on span "View Breakdown" at bounding box center [532, 143] width 34 height 5
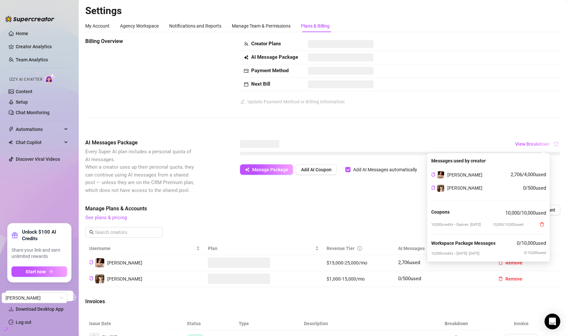
click at [532, 127] on div "Billing Overview Creator Plans AI Message Package Payment Method Next Bill Upda…" at bounding box center [322, 82] width 475 height 91
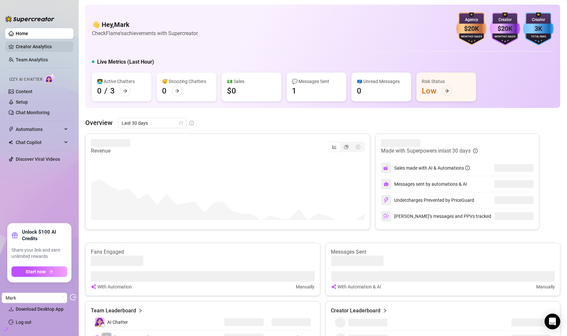
click at [21, 44] on link "Creator Analytics" at bounding box center [42, 46] width 52 height 10
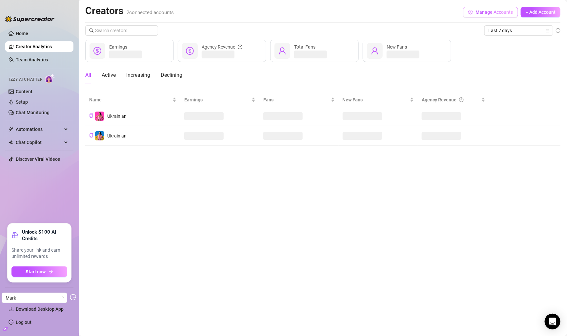
click at [498, 12] on span "Manage Accounts" at bounding box center [493, 12] width 37 height 5
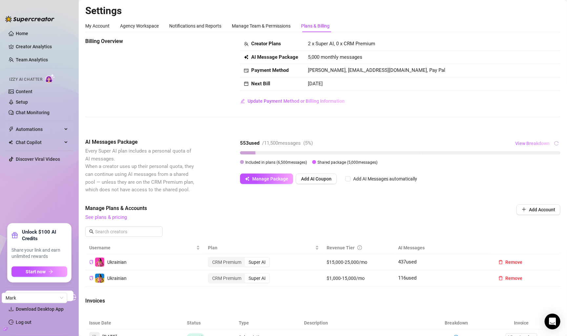
click at [538, 145] on span "View Breakdown" at bounding box center [532, 143] width 34 height 5
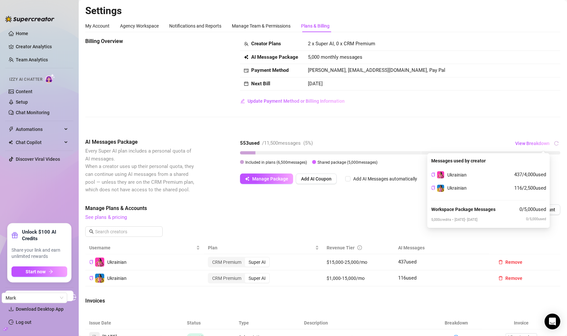
click at [423, 219] on span "See plans & pricing" at bounding box center [278, 217] width 387 height 8
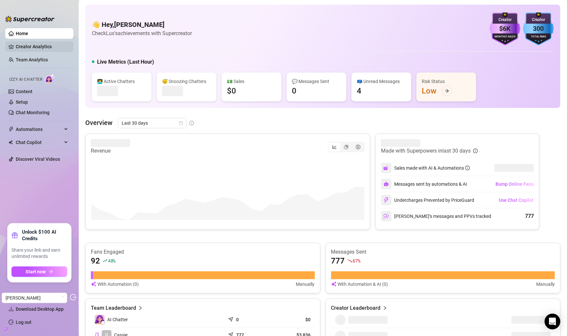
click at [42, 49] on link "Creator Analytics" at bounding box center [42, 46] width 52 height 10
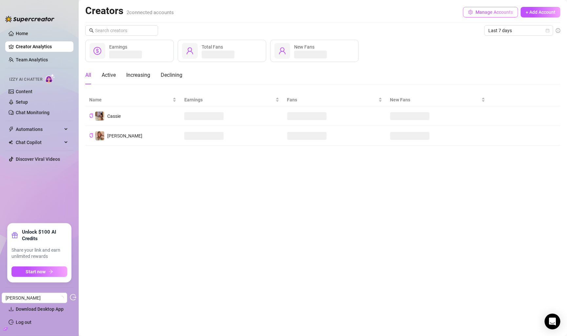
click at [489, 12] on span "Manage Accounts" at bounding box center [493, 12] width 37 height 5
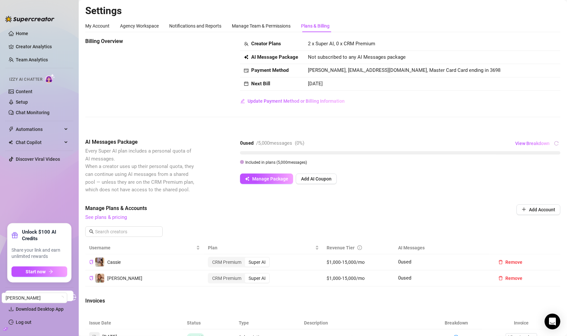
click at [527, 138] on div "Billing Overview Creator Plans 2 x Super AI, 0 x CRM Premium AI Message Package…" at bounding box center [322, 249] width 475 height 425
click at [528, 147] on button "View Breakdown" at bounding box center [532, 143] width 35 height 10
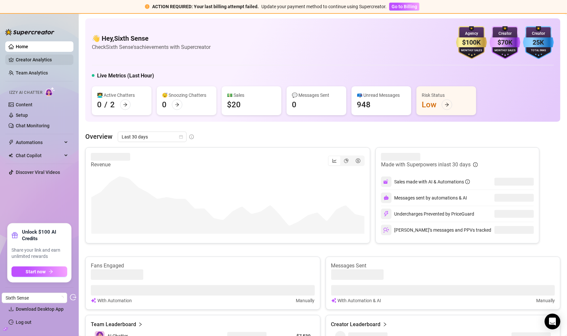
click at [60, 62] on link "Creator Analytics" at bounding box center [42, 59] width 52 height 10
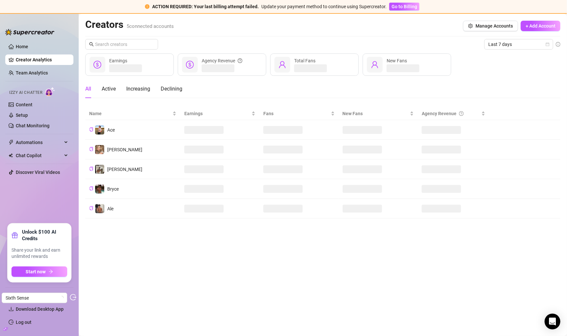
click at [488, 32] on div "Creators 5 connected accounts Manage Accounts + Add Account" at bounding box center [322, 25] width 475 height 15
click at [490, 28] on span "Manage Accounts" at bounding box center [493, 25] width 37 height 5
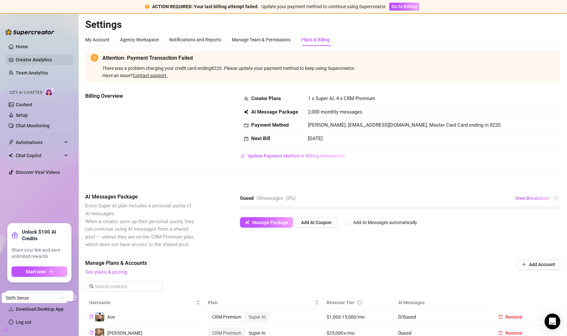
click at [63, 64] on link "Creator Analytics" at bounding box center [42, 59] width 52 height 10
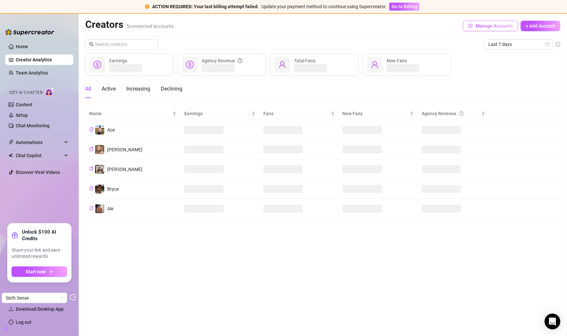
click at [495, 27] on span "Manage Accounts" at bounding box center [493, 25] width 37 height 5
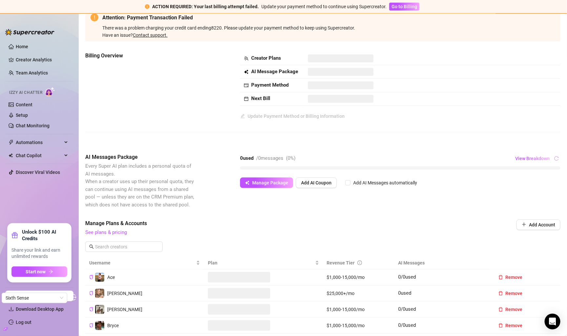
scroll to position [53, 0]
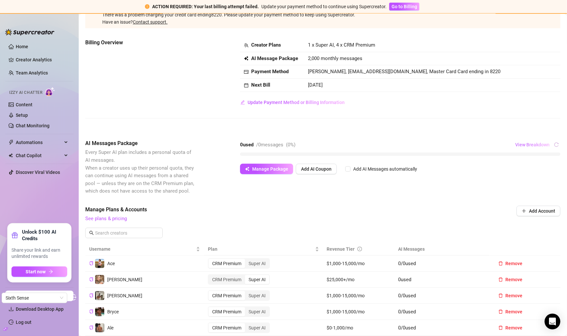
click at [538, 142] on button "View Breakdown" at bounding box center [532, 144] width 35 height 10
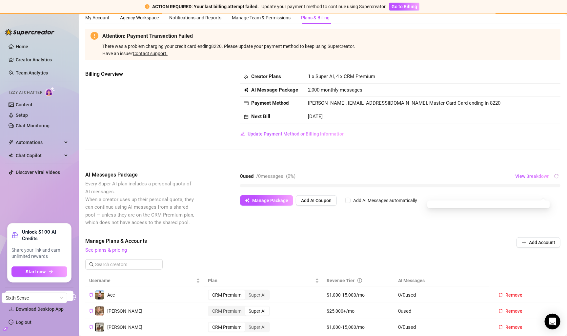
scroll to position [0, 0]
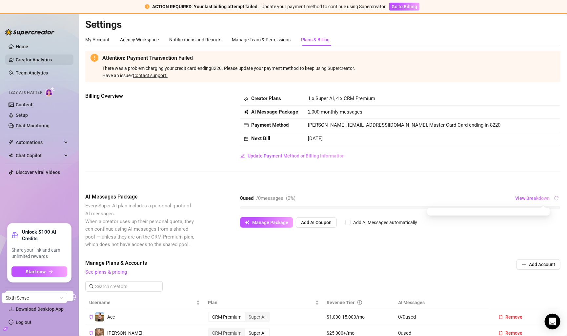
click at [43, 62] on link "Creator Analytics" at bounding box center [42, 59] width 52 height 10
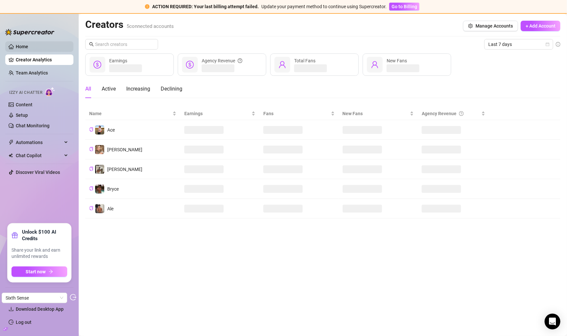
click at [28, 49] on link "Home" at bounding box center [22, 46] width 12 height 5
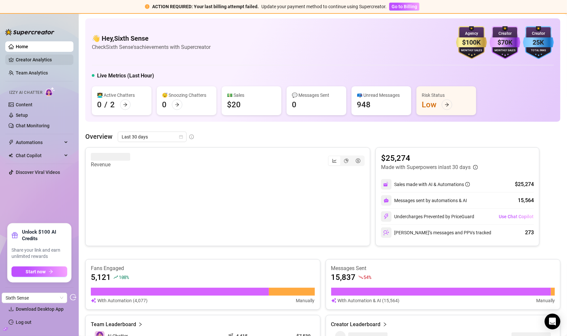
click at [44, 60] on link "Creator Analytics" at bounding box center [42, 59] width 52 height 10
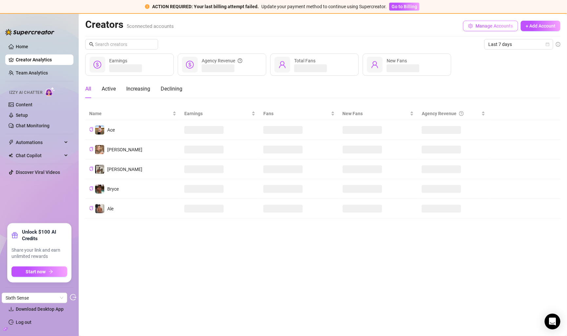
click at [472, 24] on icon "setting" at bounding box center [470, 26] width 5 height 5
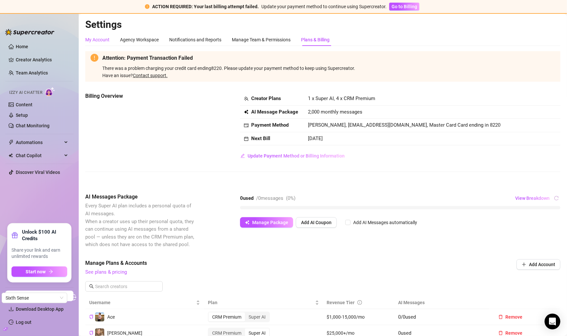
click at [106, 39] on div "My Account" at bounding box center [97, 39] width 24 height 7
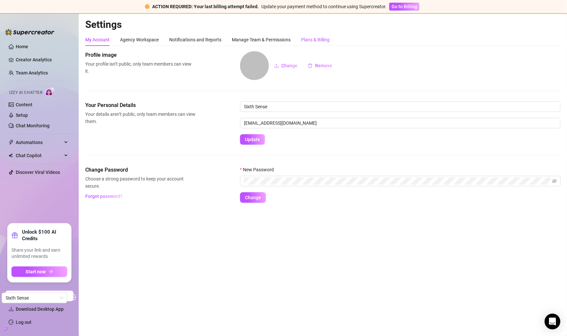
click at [311, 39] on div "Plans & Billing" at bounding box center [315, 39] width 29 height 7
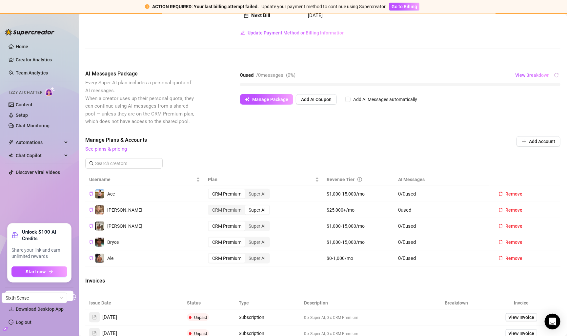
scroll to position [131, 0]
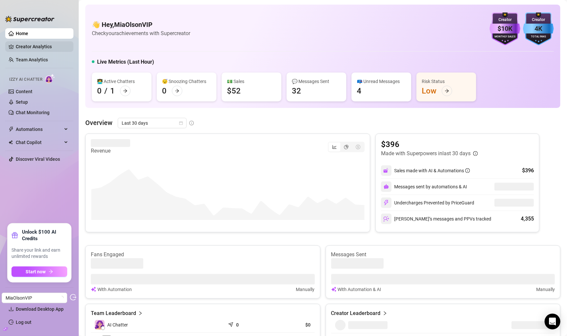
click at [44, 47] on link "Creator Analytics" at bounding box center [42, 46] width 52 height 10
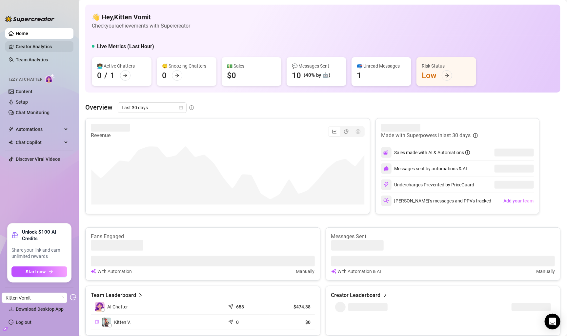
click at [57, 46] on link "Creator Analytics" at bounding box center [42, 46] width 52 height 10
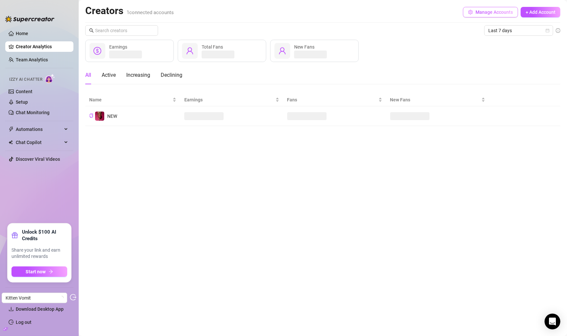
click at [491, 13] on span "Manage Accounts" at bounding box center [493, 12] width 37 height 5
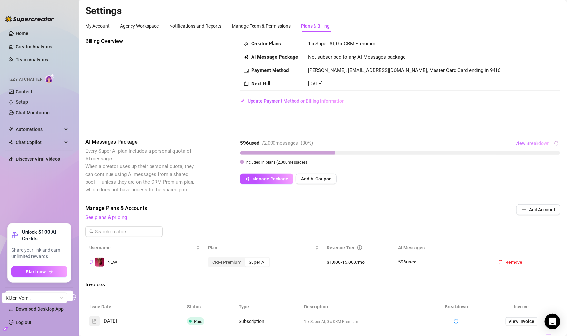
click at [534, 145] on span "View Breakdown" at bounding box center [532, 143] width 34 height 5
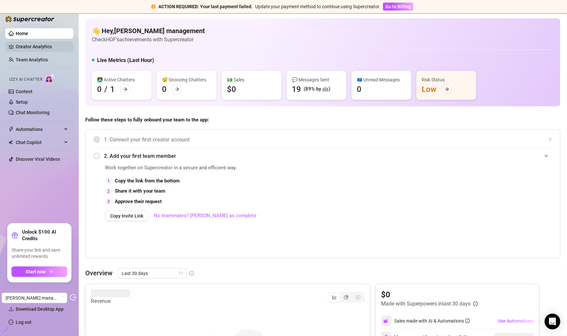
click at [47, 46] on link "Creator Analytics" at bounding box center [42, 46] width 52 height 10
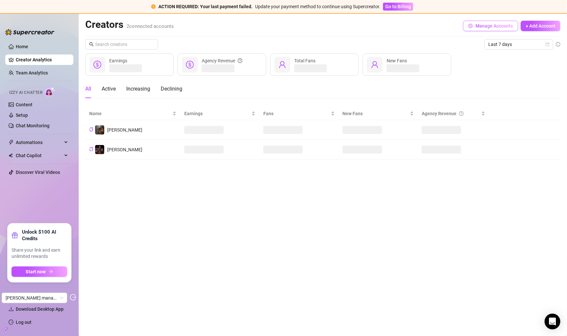
click at [498, 27] on span "Manage Accounts" at bounding box center [493, 25] width 37 height 5
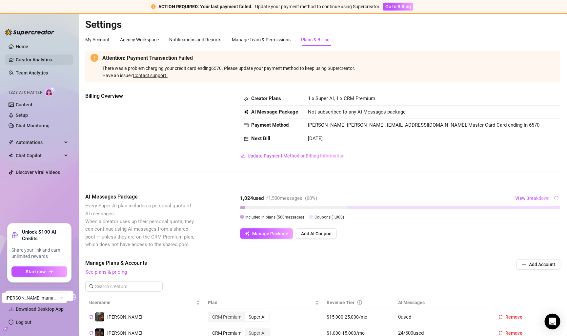
click at [52, 61] on link "Creator Analytics" at bounding box center [42, 59] width 52 height 10
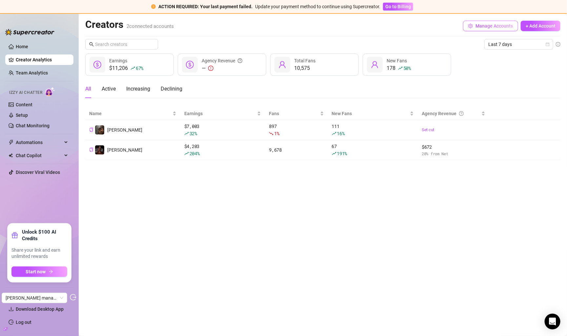
click at [489, 25] on span "Manage Accounts" at bounding box center [493, 25] width 37 height 5
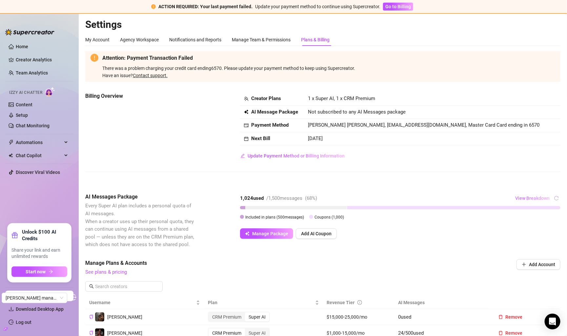
click at [531, 201] on span "View Breakdown" at bounding box center [532, 197] width 34 height 5
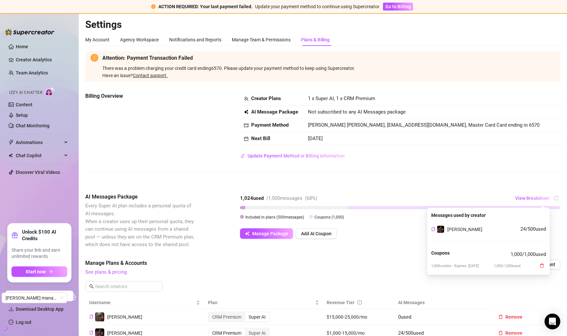
click at [529, 181] on div "Billing Overview Creator Plans 1 x Super AI, 1 x CRM Premium AI Message Package…" at bounding box center [322, 137] width 475 height 90
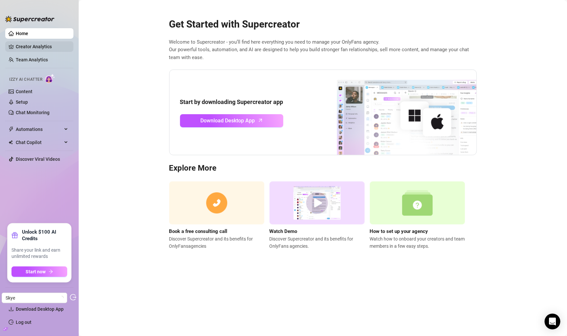
click at [40, 48] on link "Creator Analytics" at bounding box center [42, 46] width 52 height 10
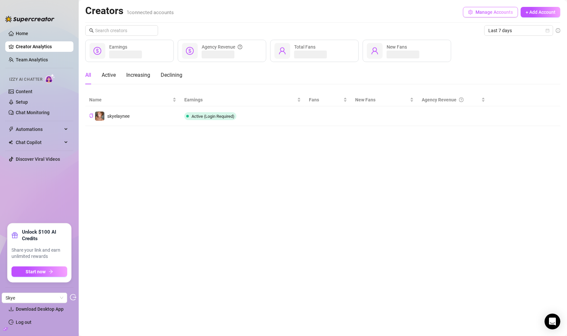
click at [489, 14] on span "Manage Accounts" at bounding box center [493, 12] width 37 height 5
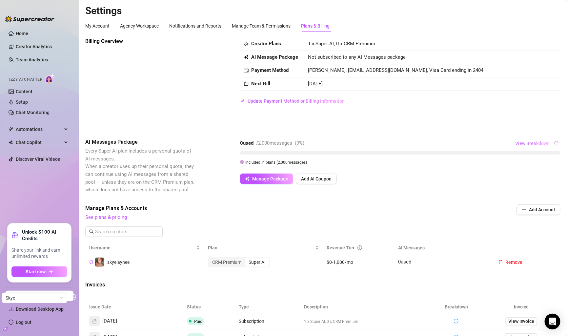
click at [538, 145] on span "View Breakdown" at bounding box center [532, 143] width 34 height 5
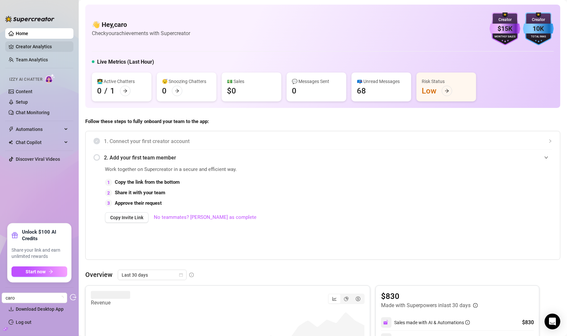
click at [51, 50] on link "Creator Analytics" at bounding box center [42, 46] width 52 height 10
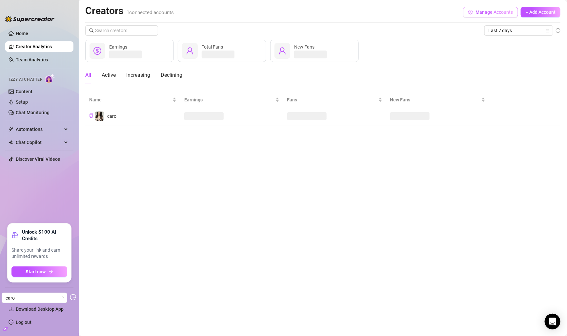
click at [479, 13] on span "Manage Accounts" at bounding box center [493, 12] width 37 height 5
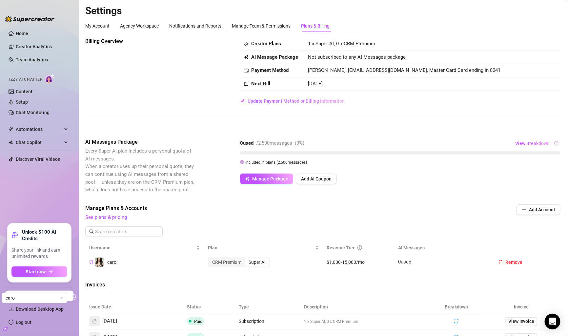
click at [53, 41] on ul "Home Creator Analytics Team Analytics Izzy AI Chatter Content Setup Chat Monito…" at bounding box center [39, 123] width 68 height 195
click at [50, 47] on link "Creator Analytics" at bounding box center [42, 46] width 52 height 10
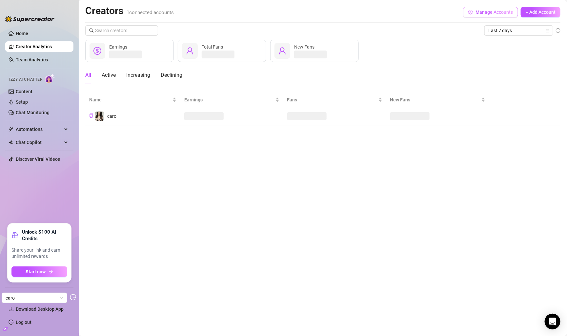
click at [472, 14] on span "button" at bounding box center [470, 12] width 5 height 5
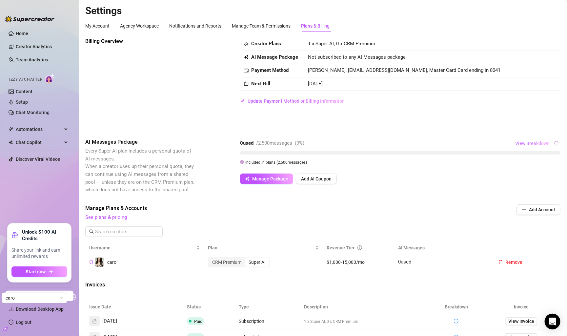
click at [541, 145] on span "View Breakdown" at bounding box center [532, 143] width 34 height 5
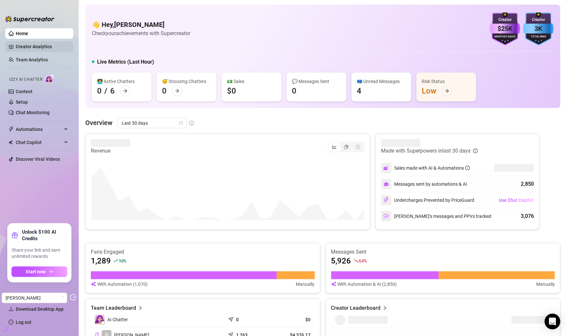
click at [34, 45] on link "Creator Analytics" at bounding box center [42, 46] width 52 height 10
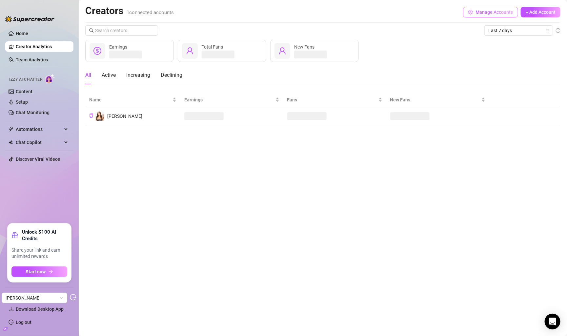
click at [484, 17] on button "Manage Accounts" at bounding box center [490, 12] width 55 height 10
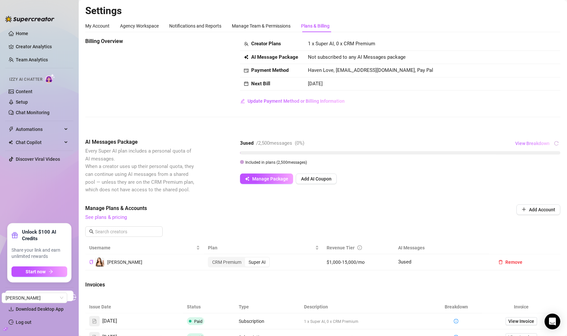
click at [540, 145] on span "View Breakdown" at bounding box center [532, 143] width 34 height 5
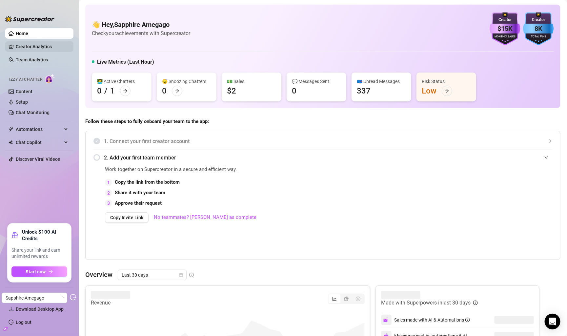
click at [20, 42] on link "Creator Analytics" at bounding box center [42, 46] width 52 height 10
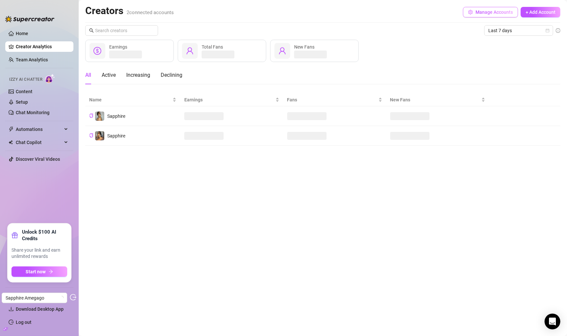
click at [501, 13] on span "Manage Accounts" at bounding box center [493, 12] width 37 height 5
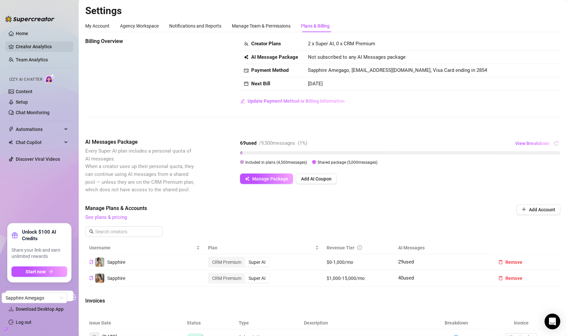
click at [40, 43] on link "Creator Analytics" at bounding box center [42, 46] width 52 height 10
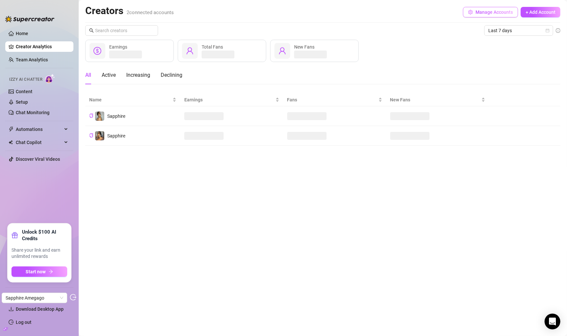
click at [497, 8] on button "Manage Accounts" at bounding box center [490, 12] width 55 height 10
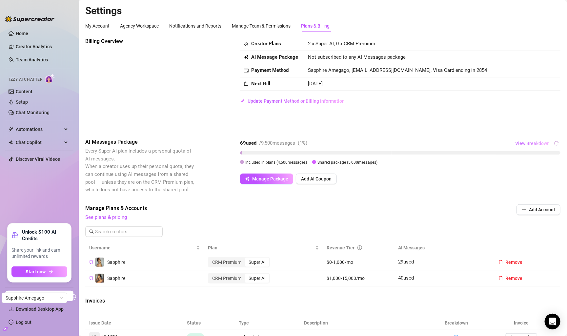
click at [533, 146] on span "View Breakdown" at bounding box center [532, 143] width 34 height 5
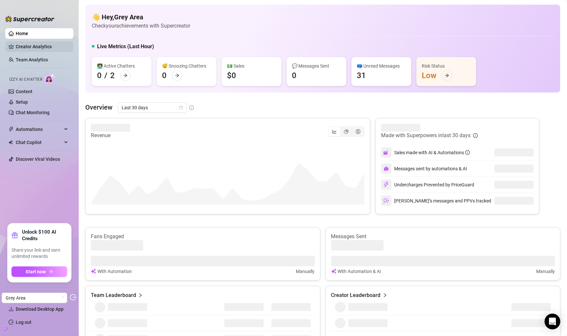
click at [49, 48] on link "Creator Analytics" at bounding box center [42, 46] width 52 height 10
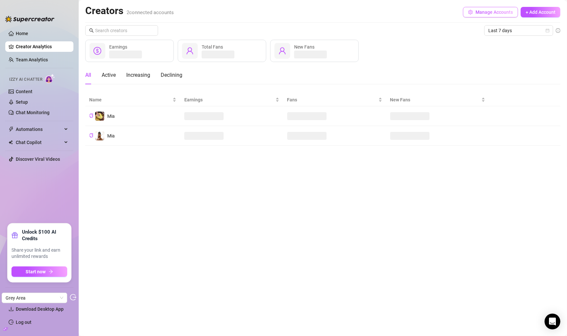
click at [496, 14] on span "Manage Accounts" at bounding box center [493, 12] width 37 height 5
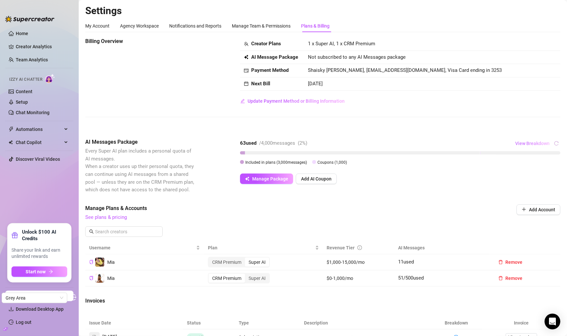
click at [521, 143] on span "View Breakdown" at bounding box center [532, 143] width 34 height 5
